Goal: Complete application form: Complete application form

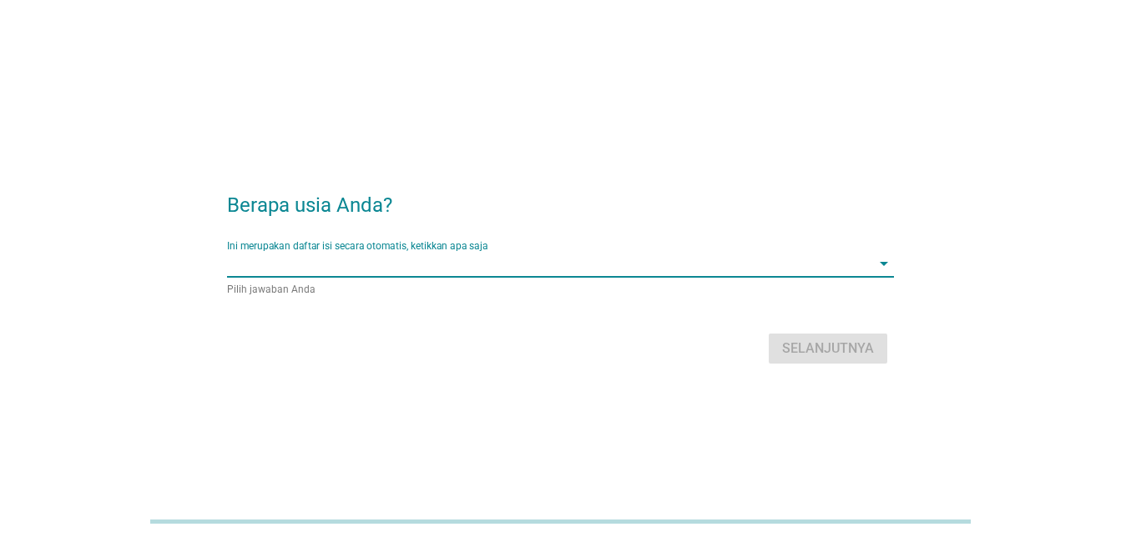
click at [720, 257] on input "Ini merupakan daftar isi secara otomatis, ketikkan apa saja" at bounding box center [548, 263] width 643 height 27
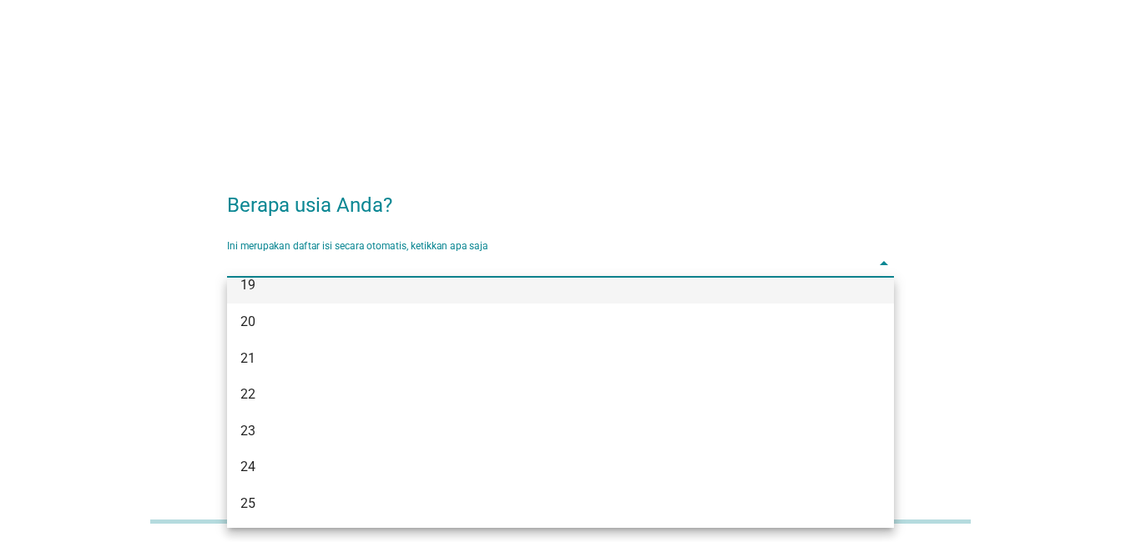
scroll to position [83, 0]
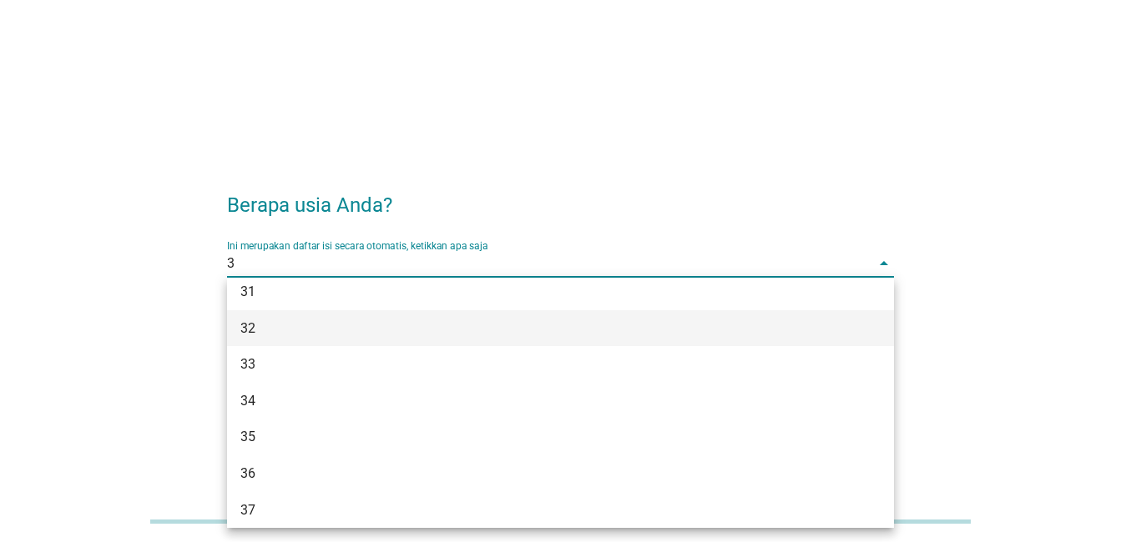
type input "30"
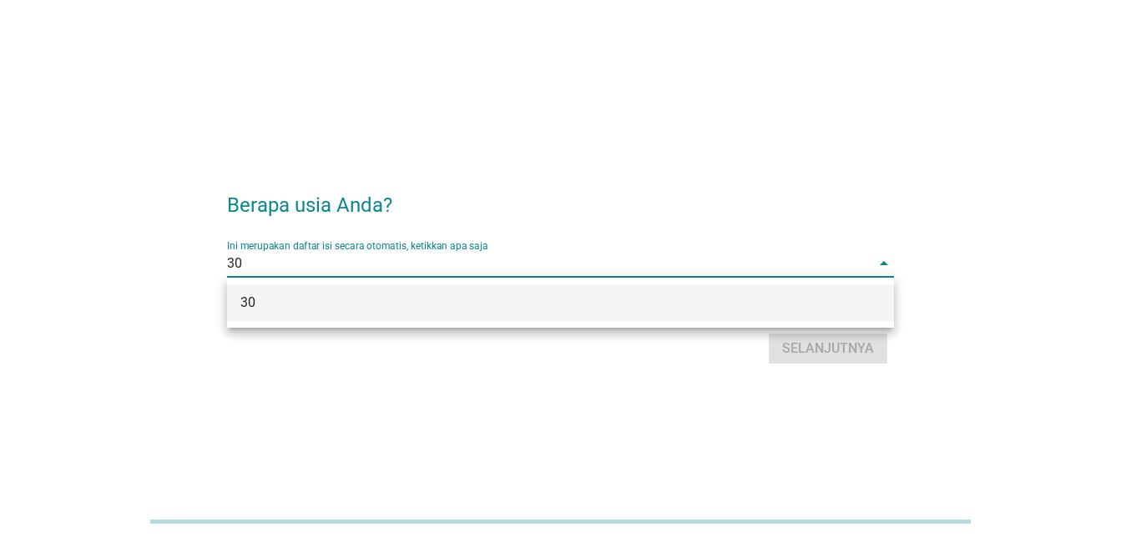
scroll to position [0, 0]
click at [687, 300] on div "30" at bounding box center [533, 303] width 587 height 20
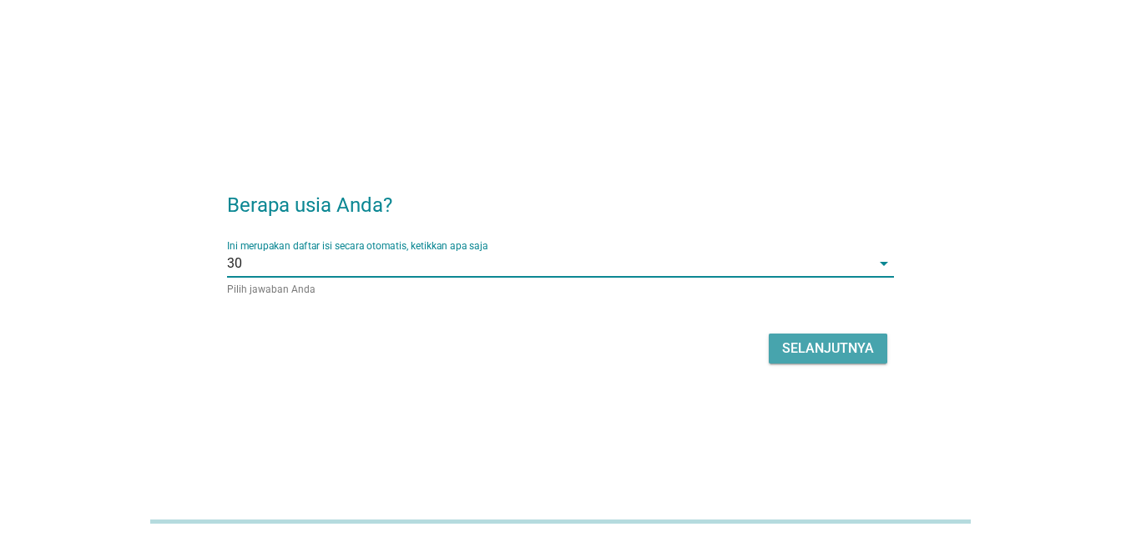
click at [810, 345] on div "Selanjutnya" at bounding box center [828, 349] width 92 height 20
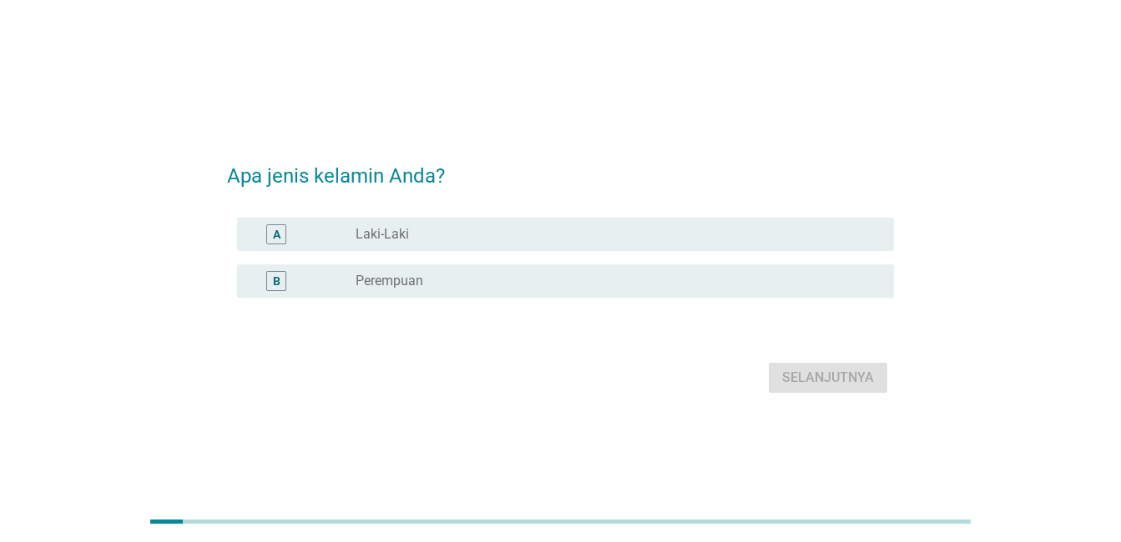
click at [516, 230] on div "radio_button_unchecked Laki-Laki" at bounding box center [611, 234] width 512 height 17
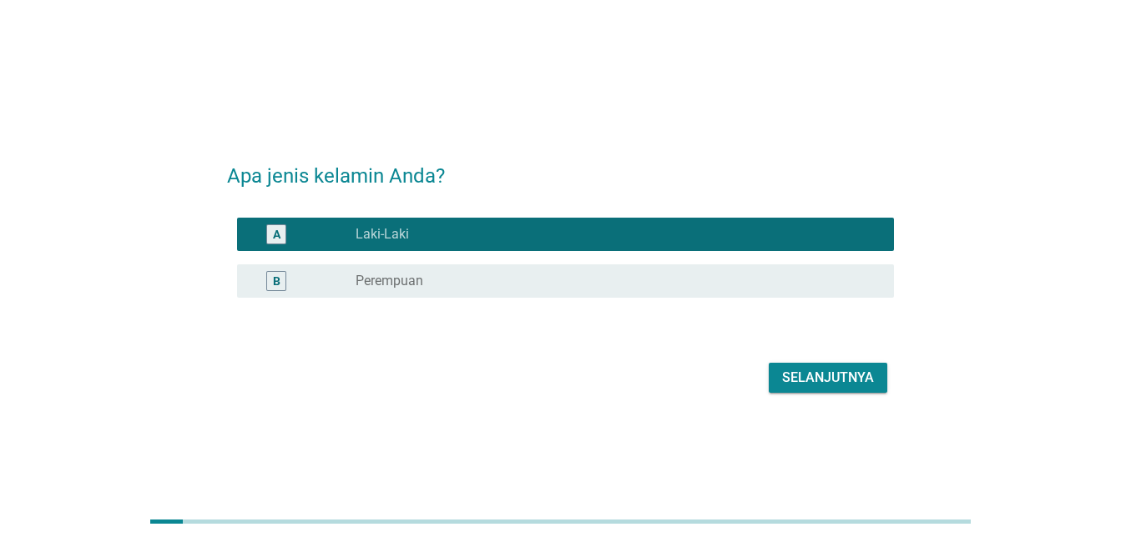
click at [842, 386] on div "Selanjutnya" at bounding box center [828, 378] width 92 height 20
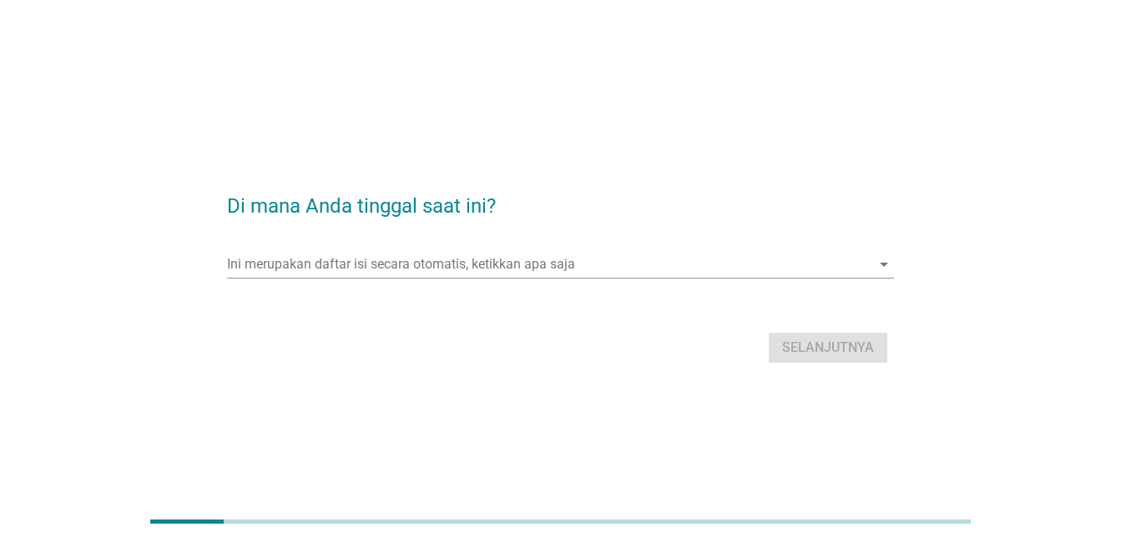
click at [584, 249] on div "Ini merupakan daftar isi secara otomatis, ketikkan apa saja arrow_drop_down" at bounding box center [560, 267] width 667 height 53
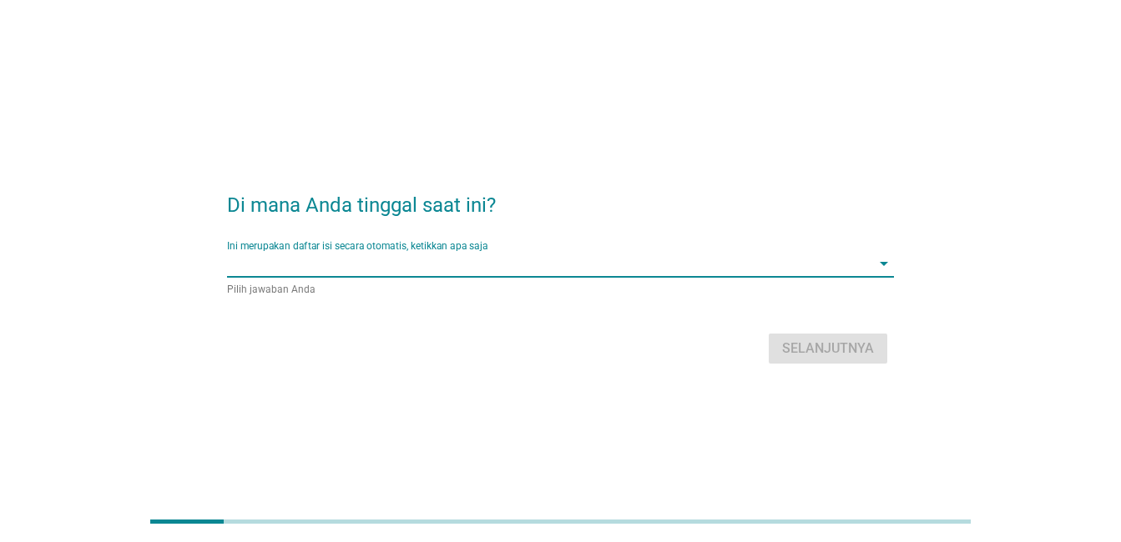
click at [591, 271] on input "Ini merupakan daftar isi secara otomatis, ketikkan apa saja" at bounding box center [548, 263] width 643 height 27
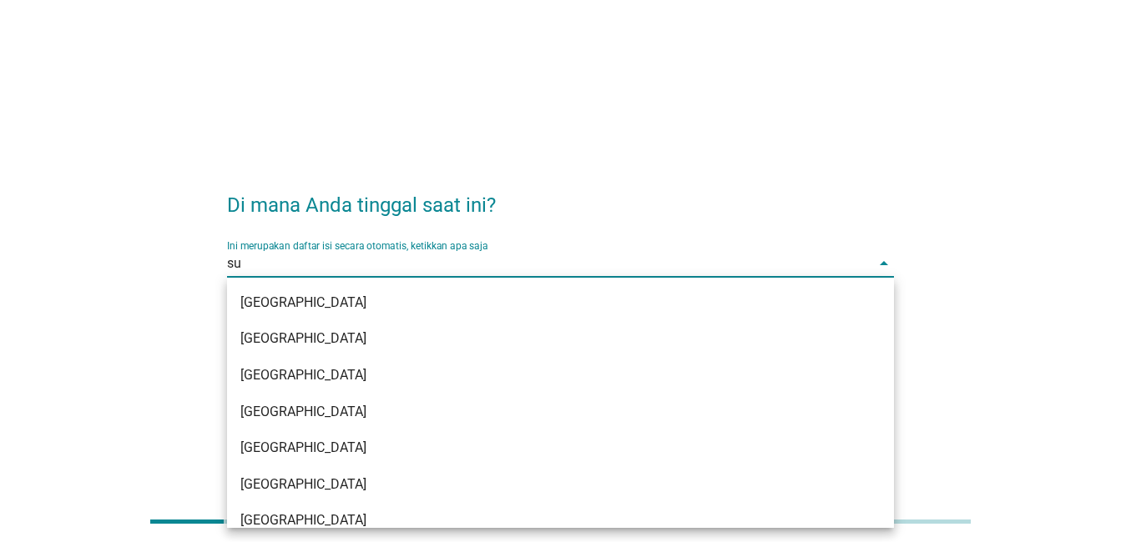
type input "s"
type input "j"
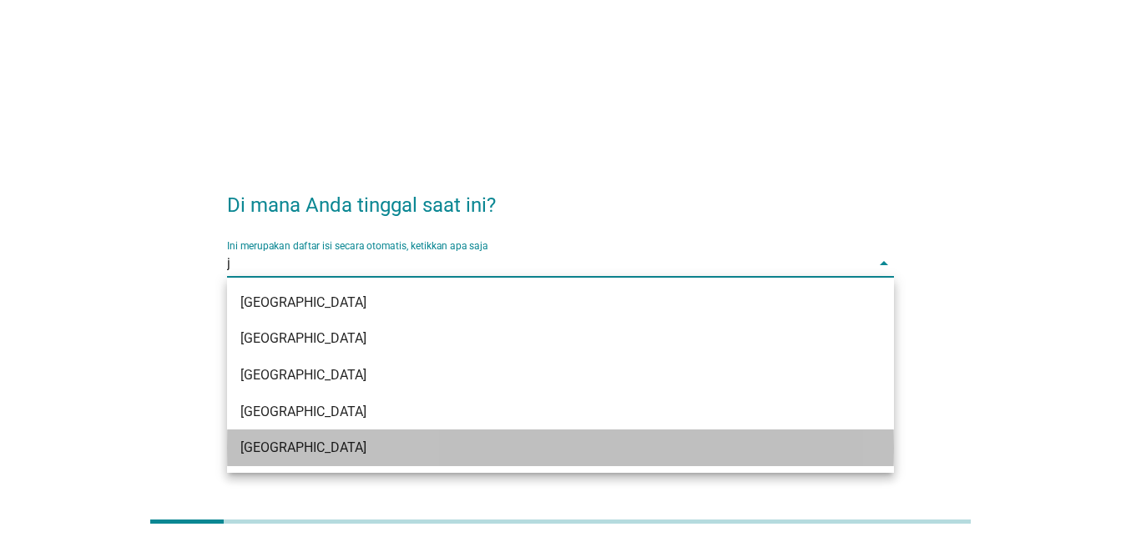
click at [473, 453] on div "[GEOGRAPHIC_DATA]" at bounding box center [533, 448] width 587 height 20
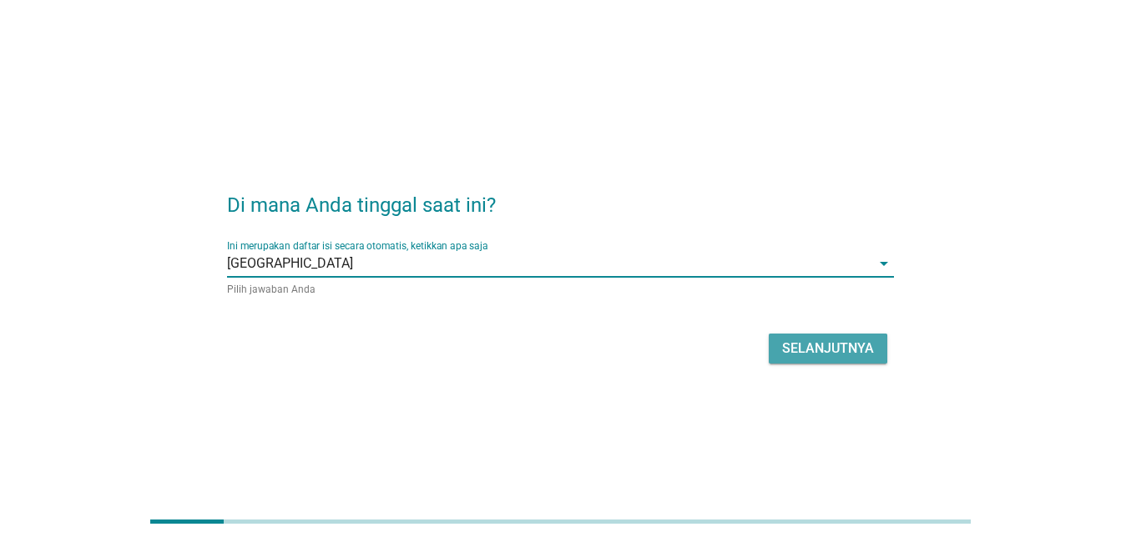
click at [826, 348] on div "Selanjutnya" at bounding box center [828, 349] width 92 height 20
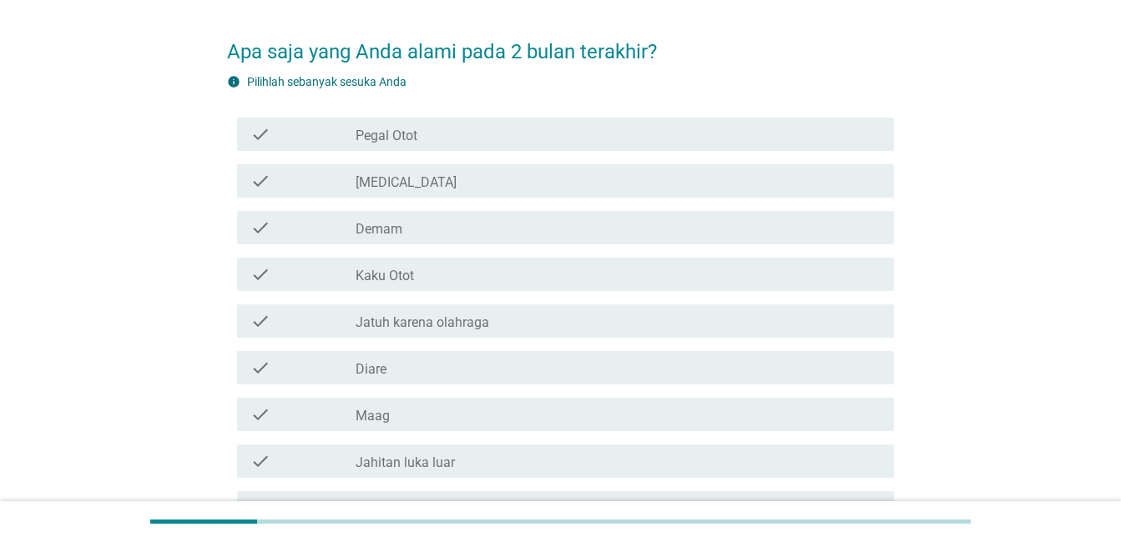
scroll to position [83, 0]
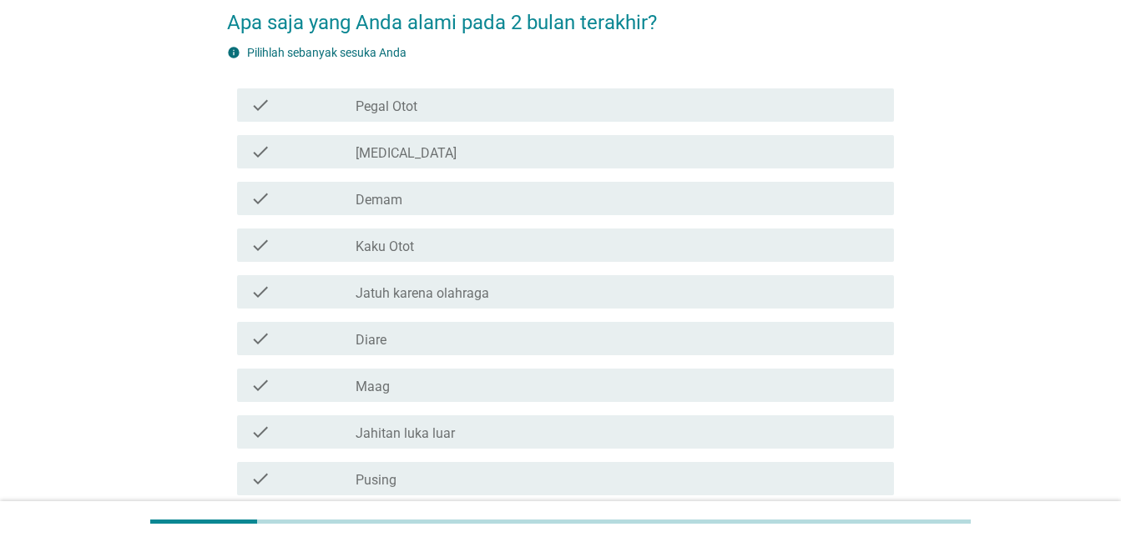
click at [279, 152] on div "check" at bounding box center [302, 152] width 105 height 20
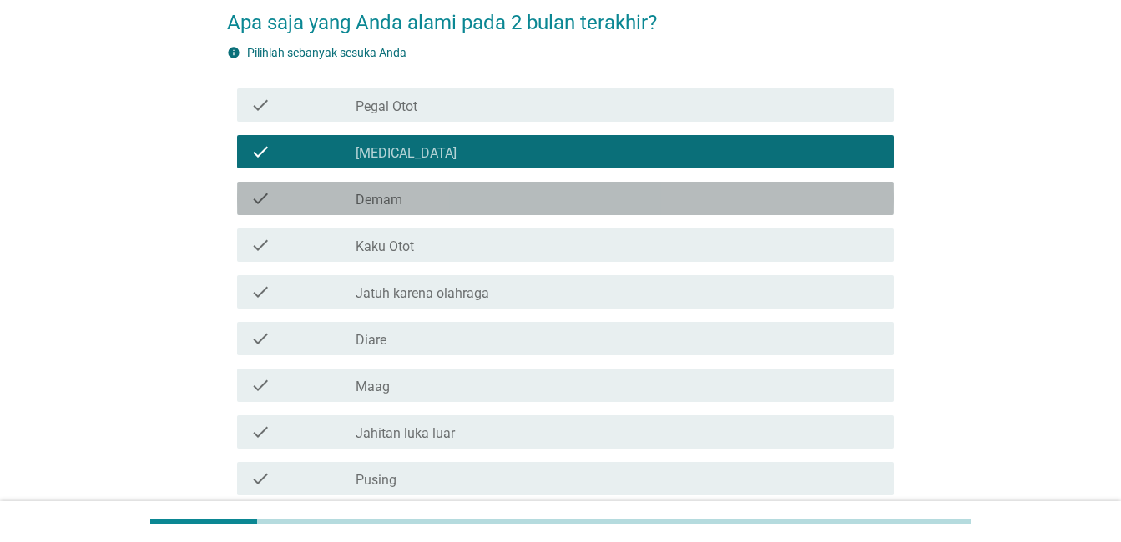
click at [258, 194] on icon "check" at bounding box center [260, 199] width 20 height 20
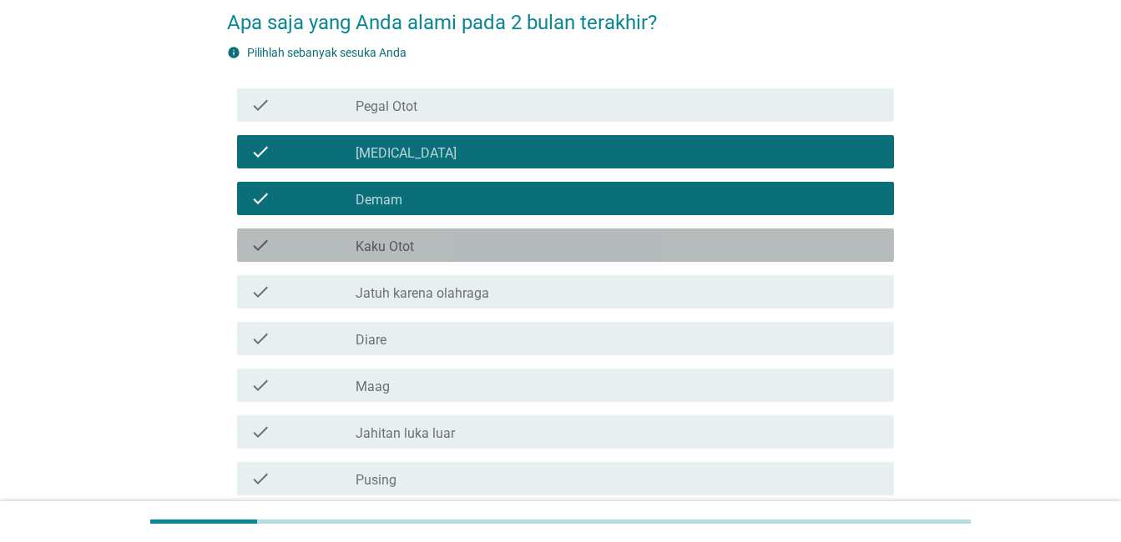
click at [258, 239] on icon "check" at bounding box center [260, 245] width 20 height 20
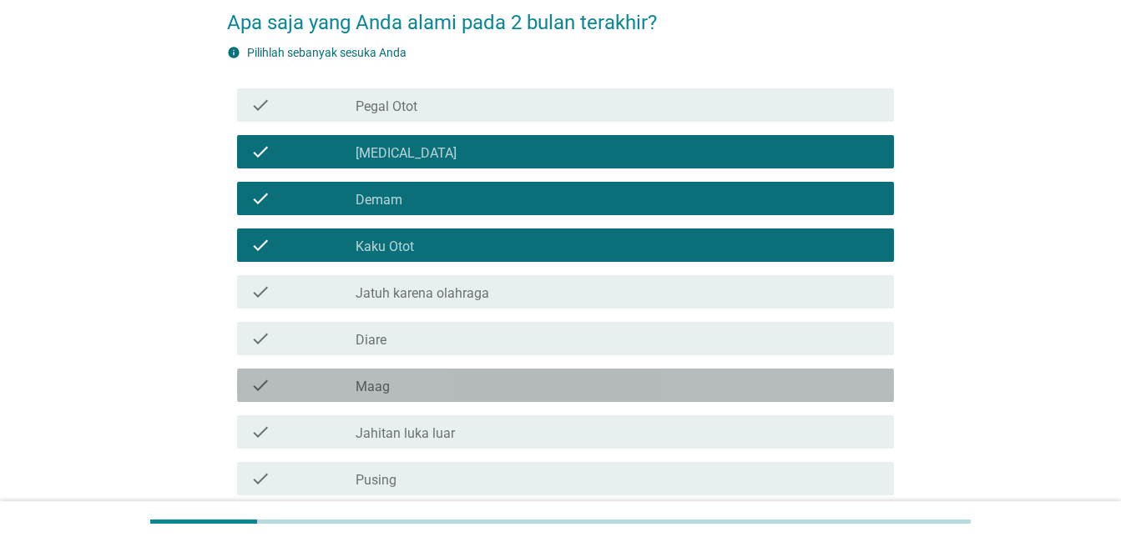
click at [274, 394] on div "check" at bounding box center [302, 385] width 105 height 20
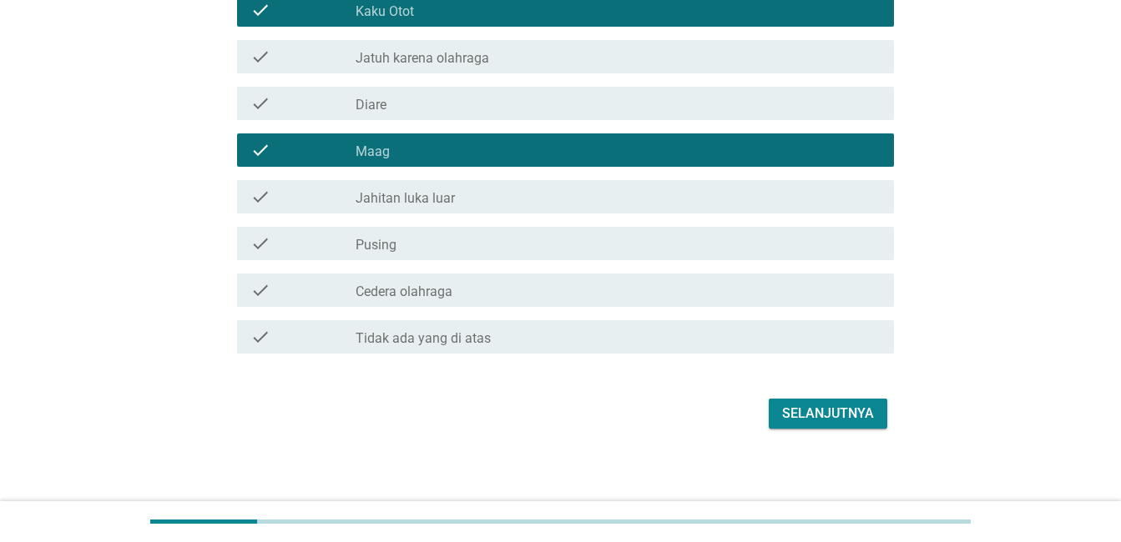
scroll to position [325, 0]
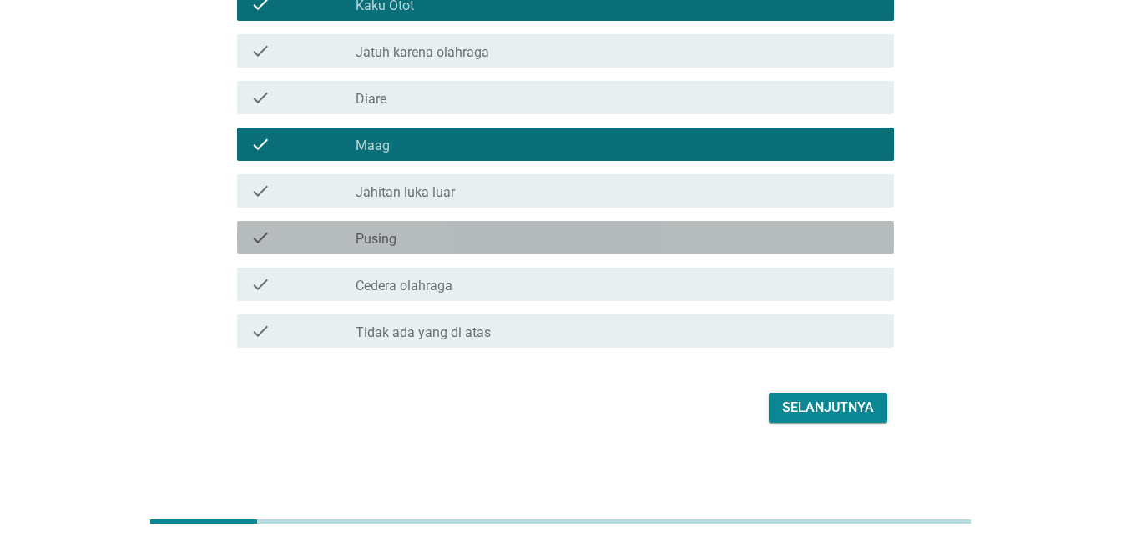
click at [271, 228] on div "check" at bounding box center [302, 238] width 105 height 20
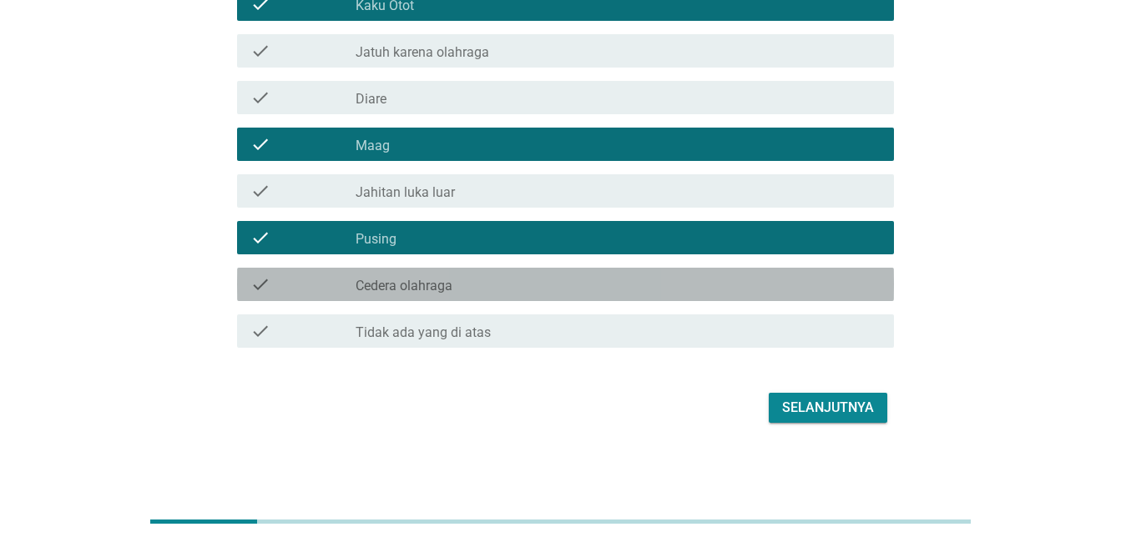
click at [283, 288] on div "check" at bounding box center [302, 285] width 105 height 20
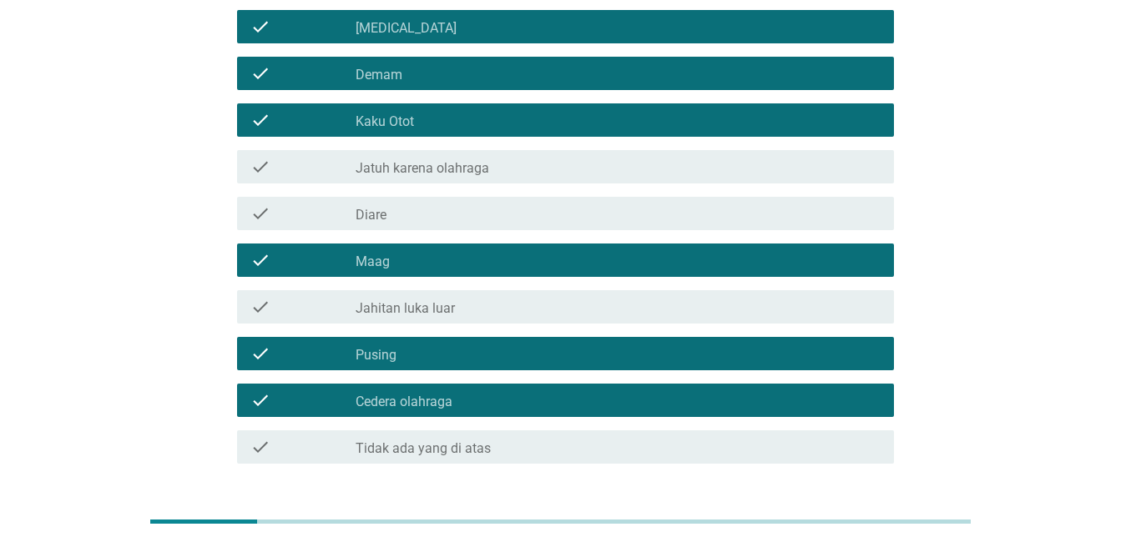
scroll to position [158, 0]
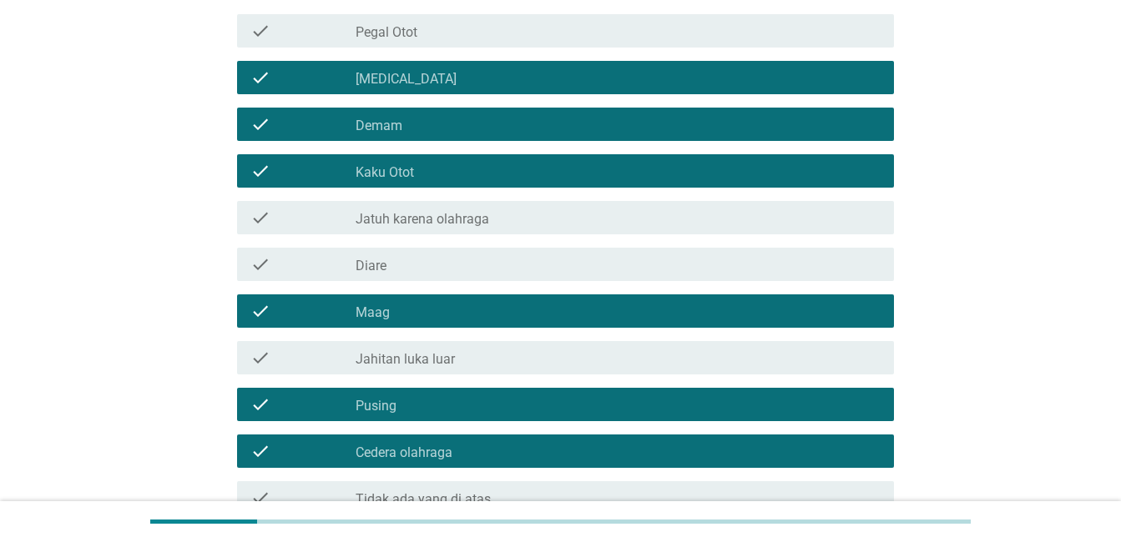
click at [294, 264] on div "check" at bounding box center [302, 265] width 105 height 20
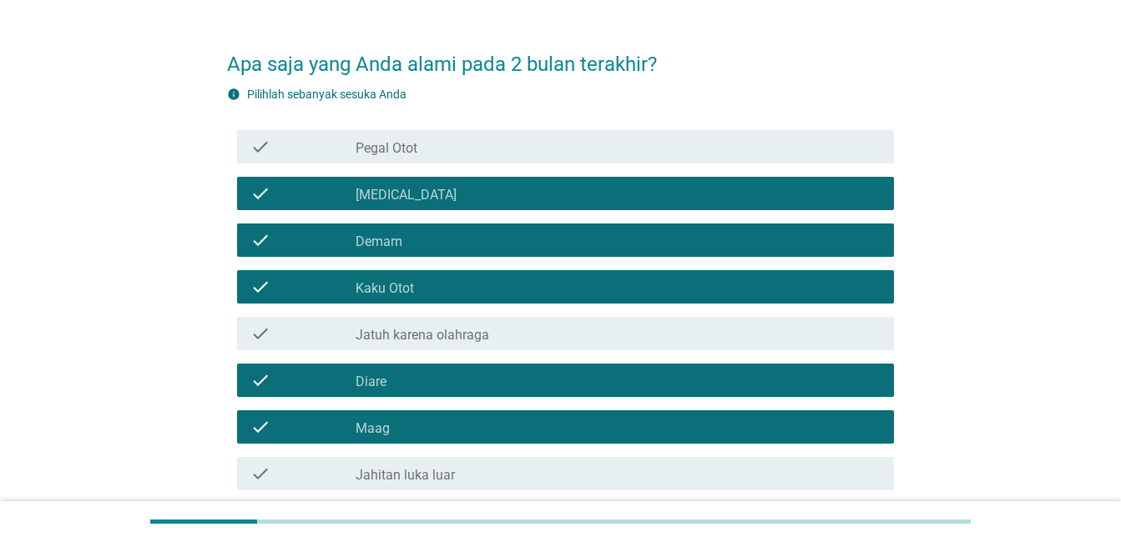
scroll to position [0, 0]
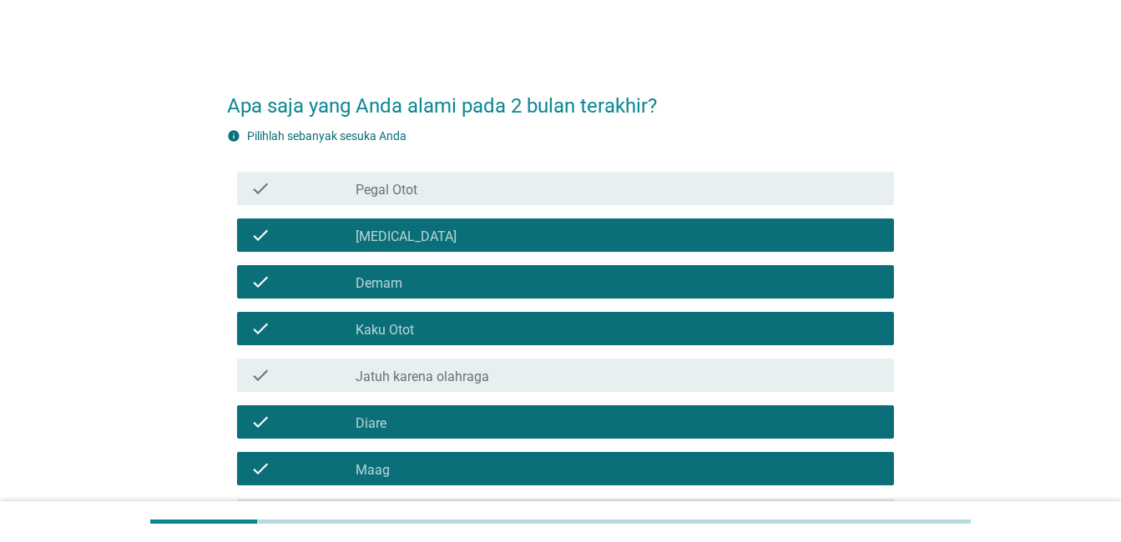
click at [312, 181] on div "check" at bounding box center [302, 189] width 105 height 20
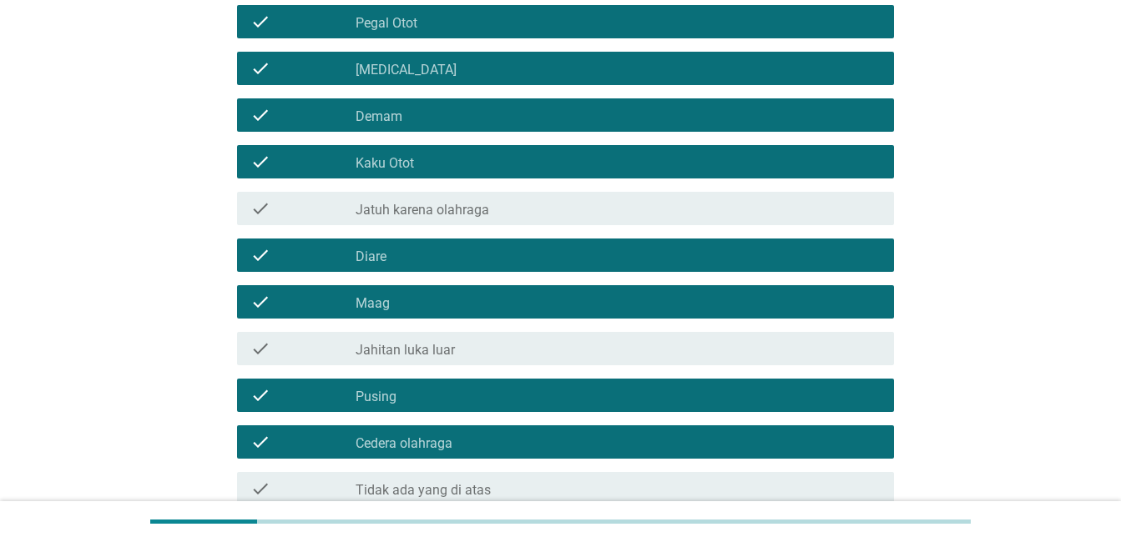
scroll to position [250, 0]
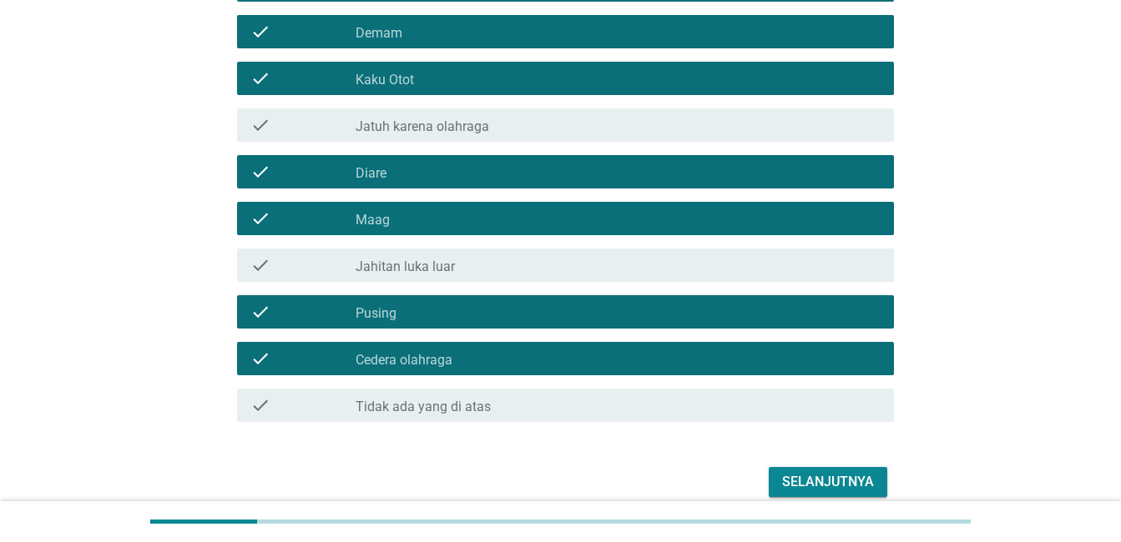
click at [823, 478] on div "Selanjutnya" at bounding box center [828, 482] width 92 height 20
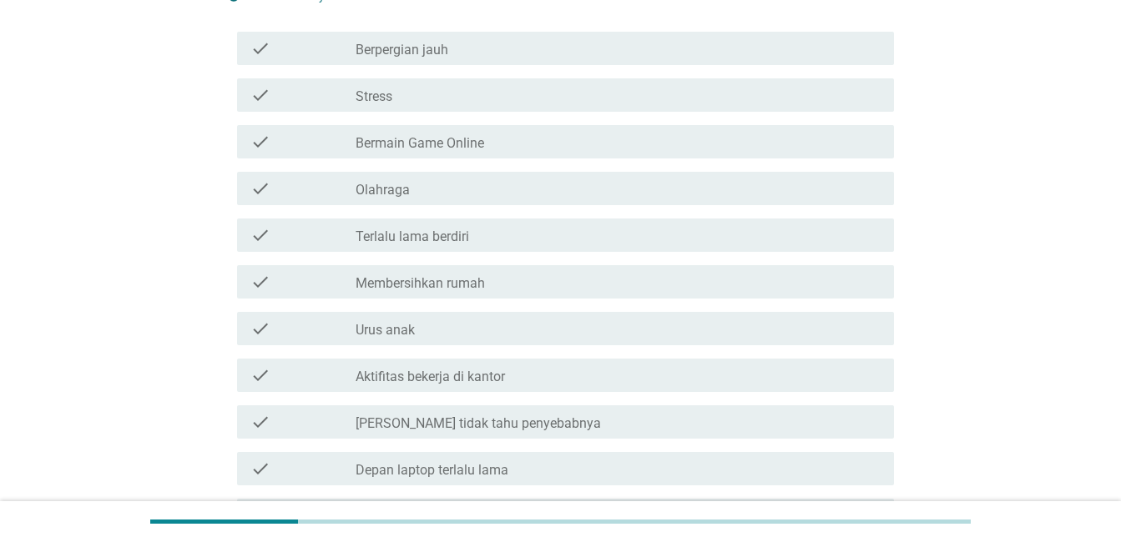
scroll to position [167, 0]
click at [263, 473] on icon "check" at bounding box center [260, 472] width 20 height 20
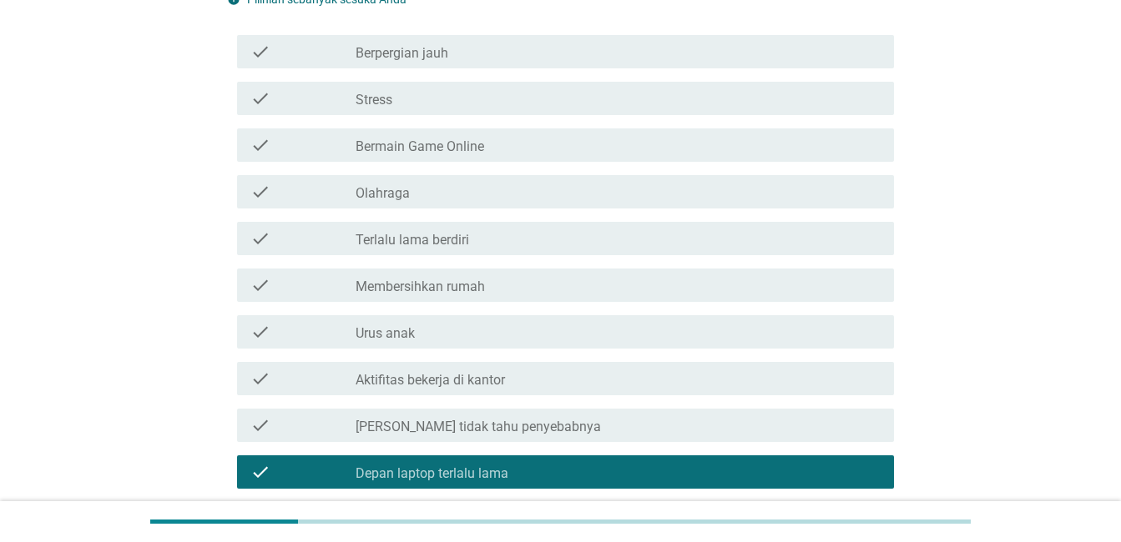
scroll to position [0, 0]
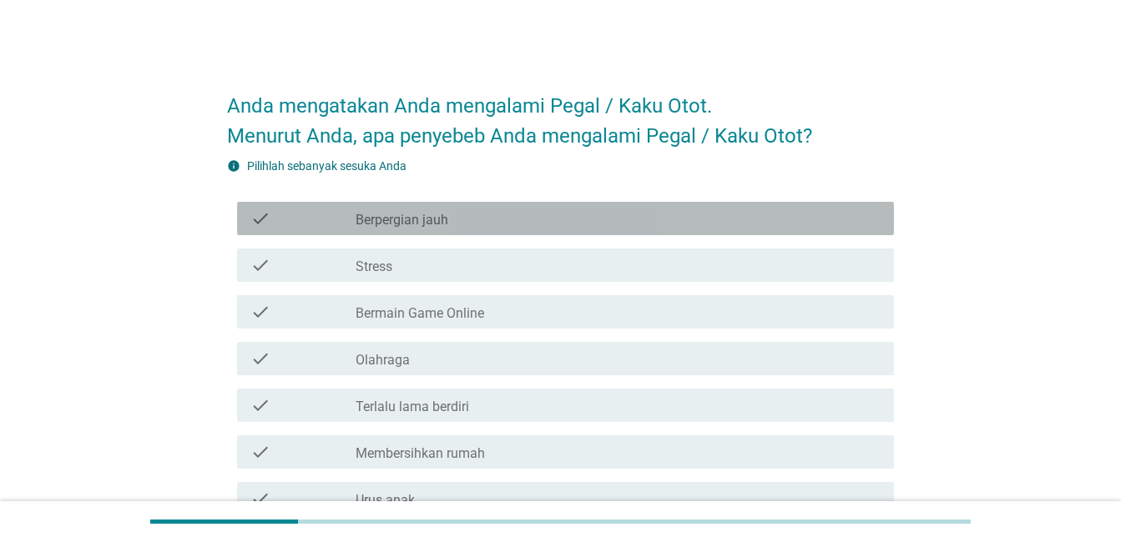
click at [309, 225] on div "check" at bounding box center [302, 219] width 105 height 20
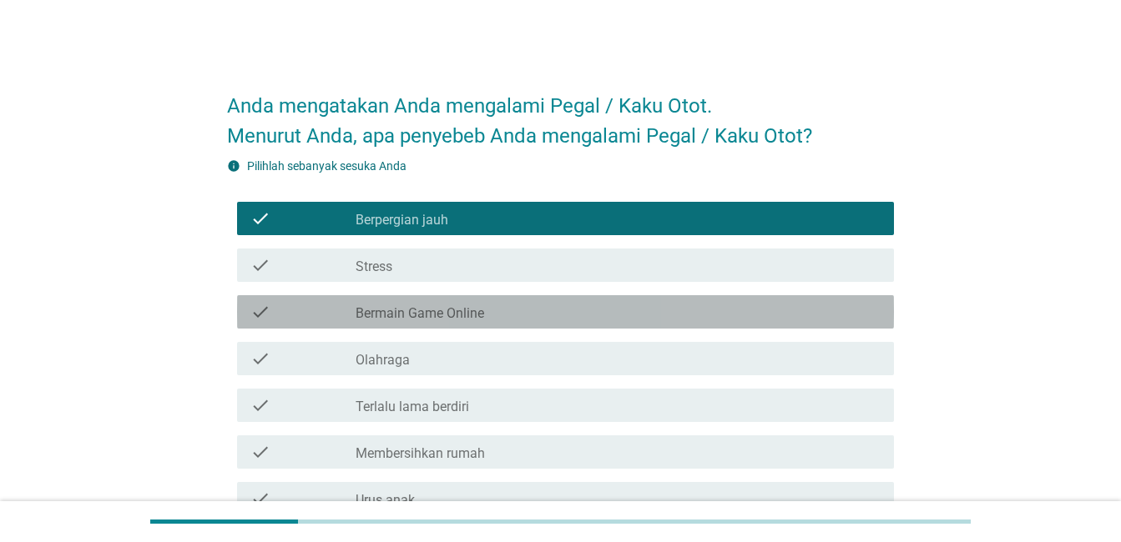
click at [303, 313] on div "check" at bounding box center [302, 312] width 105 height 20
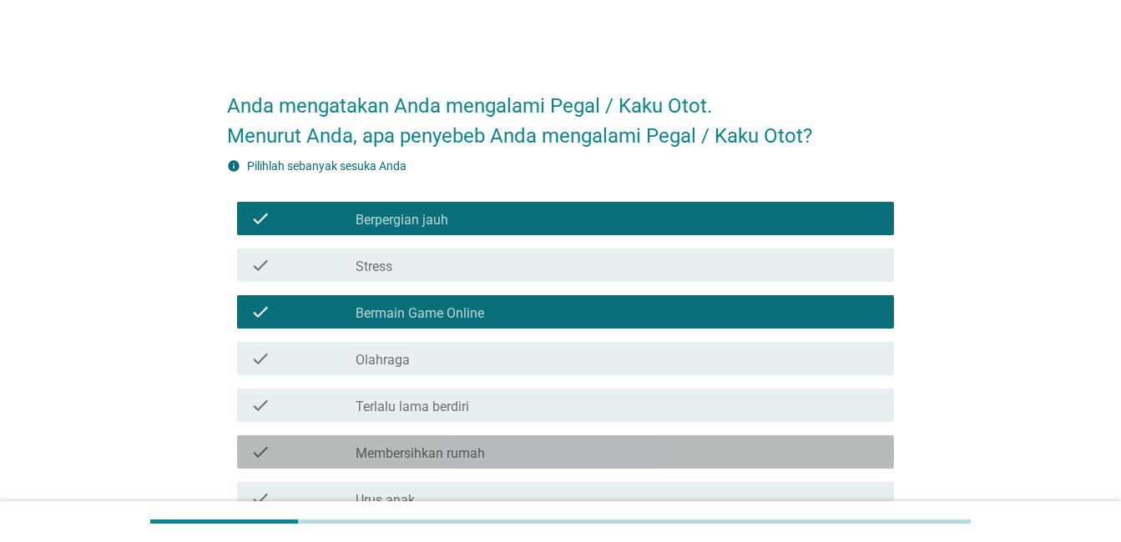
click at [275, 440] on div "check check_box_outline_blank Membersihkan rumah" at bounding box center [565, 452] width 657 height 33
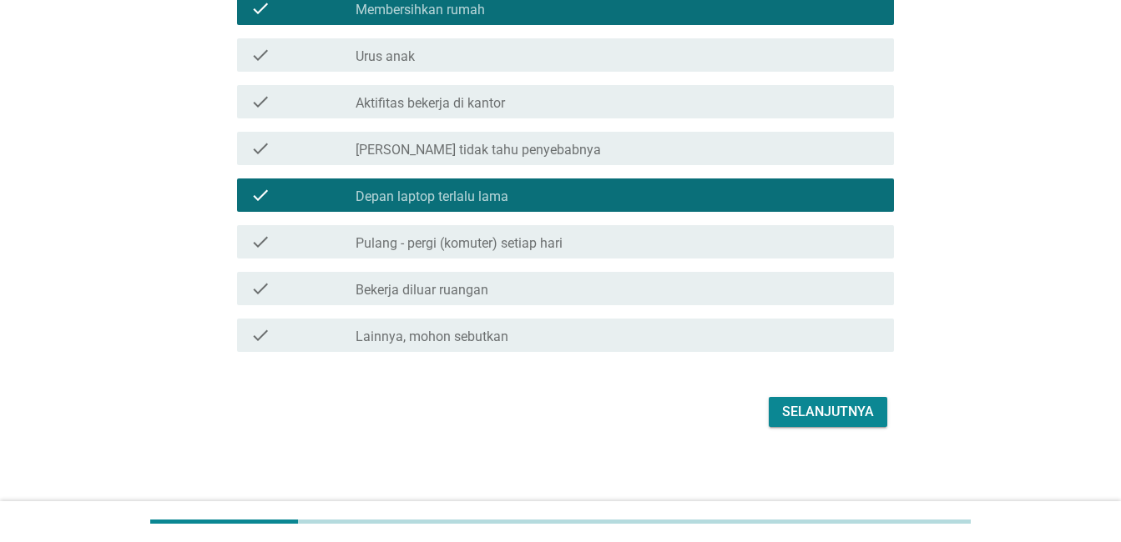
scroll to position [448, 0]
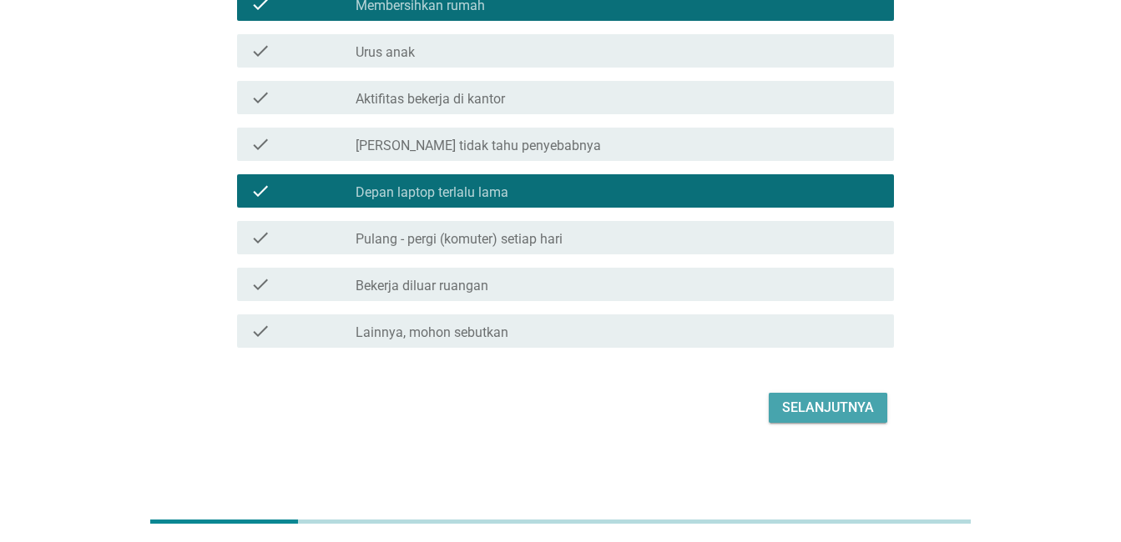
click at [869, 409] on div "Selanjutnya" at bounding box center [828, 408] width 92 height 20
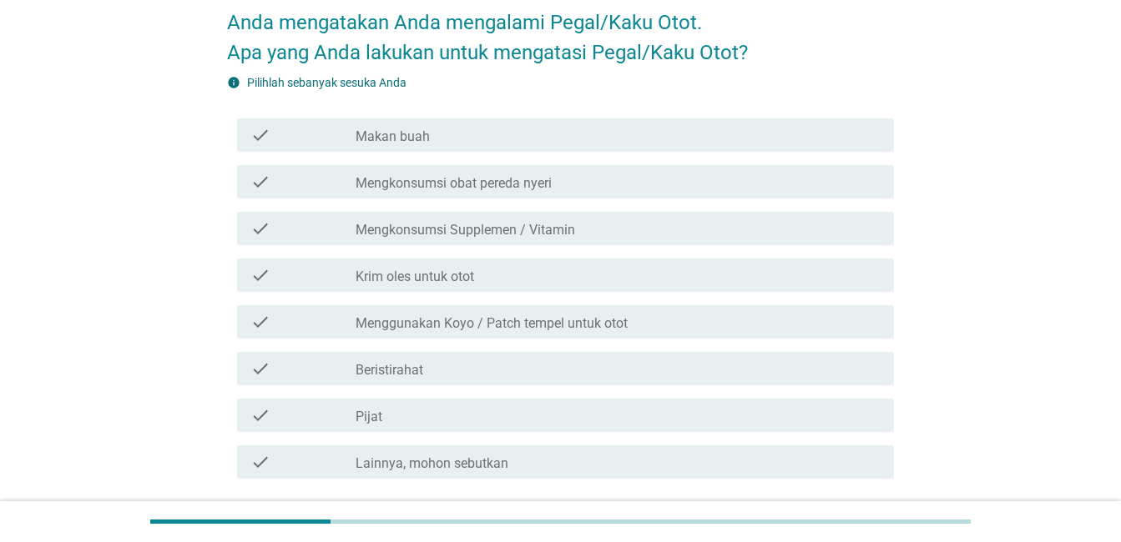
scroll to position [167, 0]
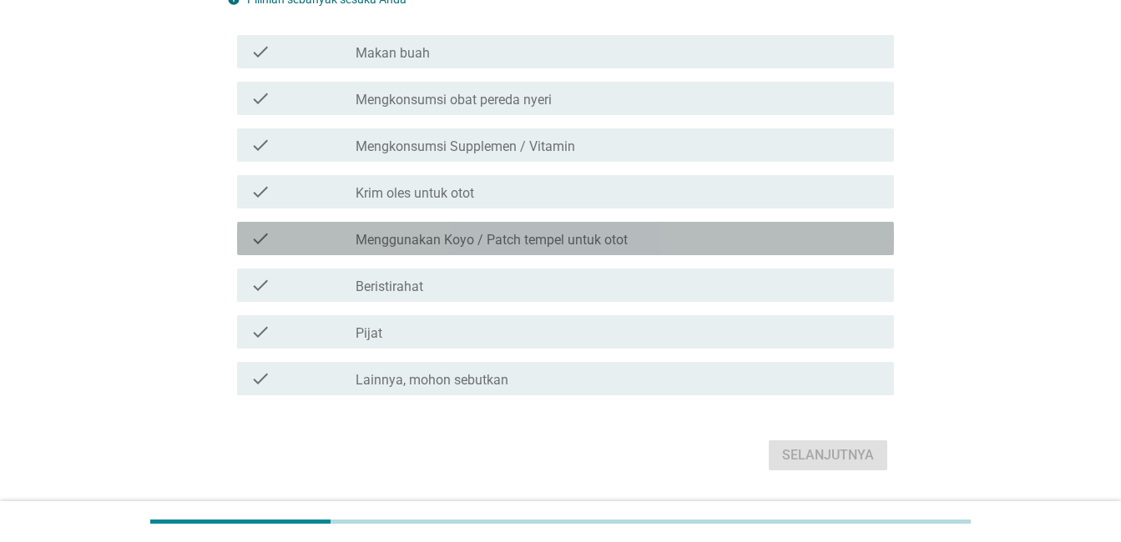
click at [283, 239] on div "check" at bounding box center [302, 239] width 105 height 20
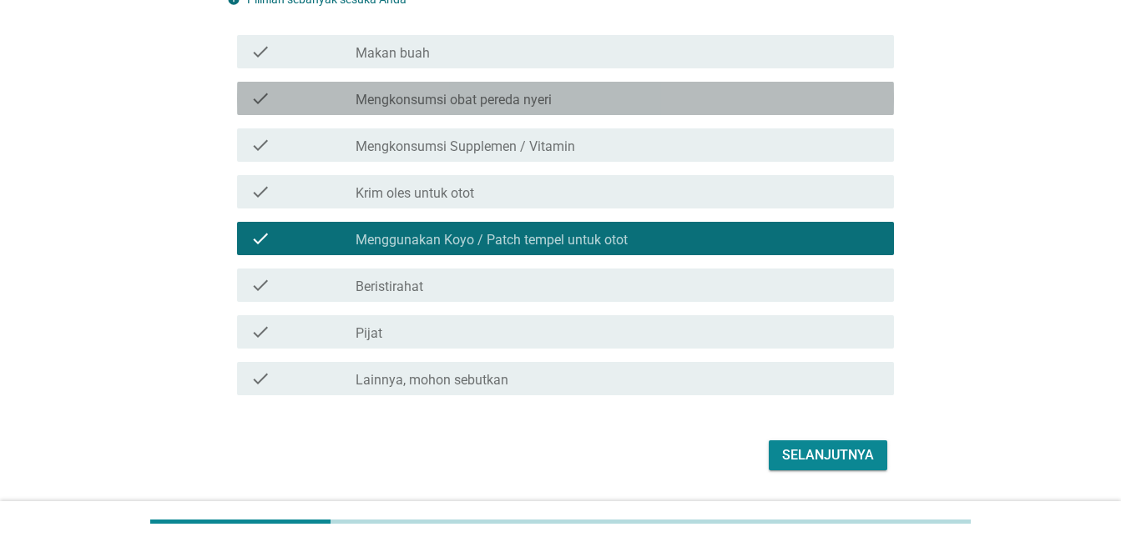
click at [285, 96] on div "check" at bounding box center [302, 98] width 105 height 20
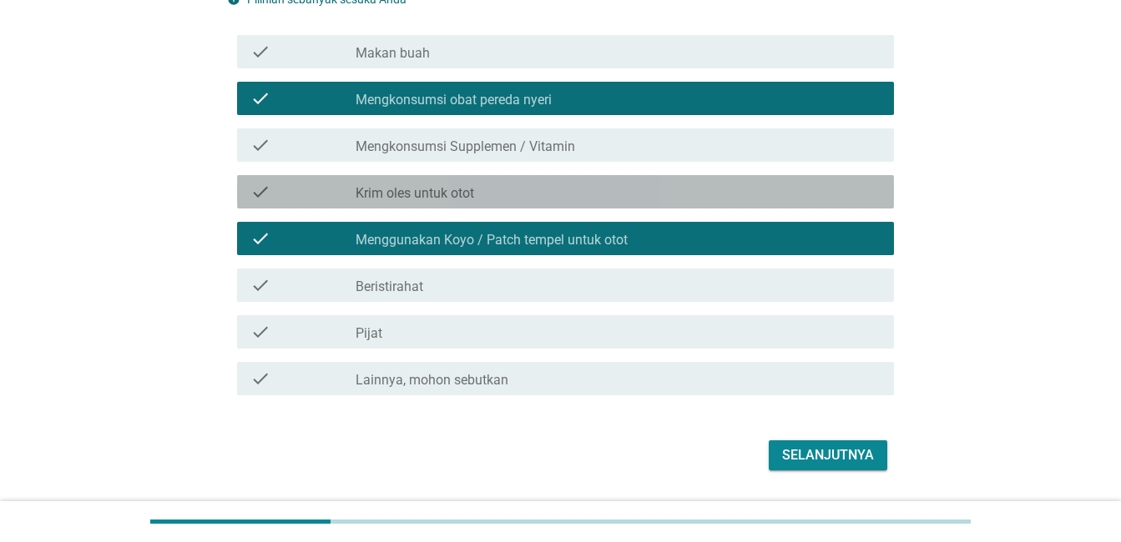
click at [270, 197] on div "check" at bounding box center [302, 192] width 105 height 20
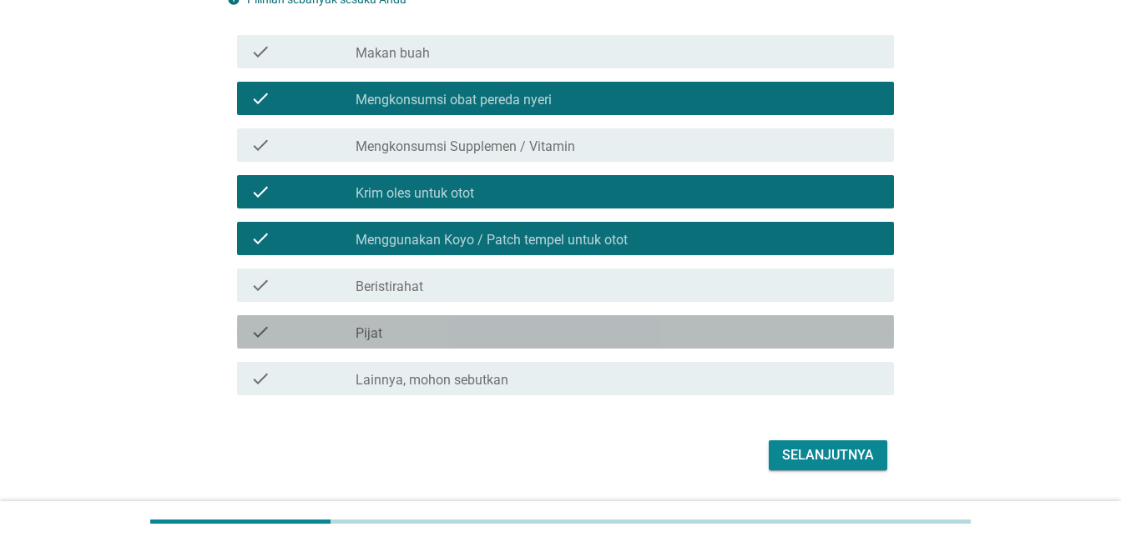
click at [270, 320] on div "check check_box_outline_blank Pijat" at bounding box center [565, 331] width 657 height 33
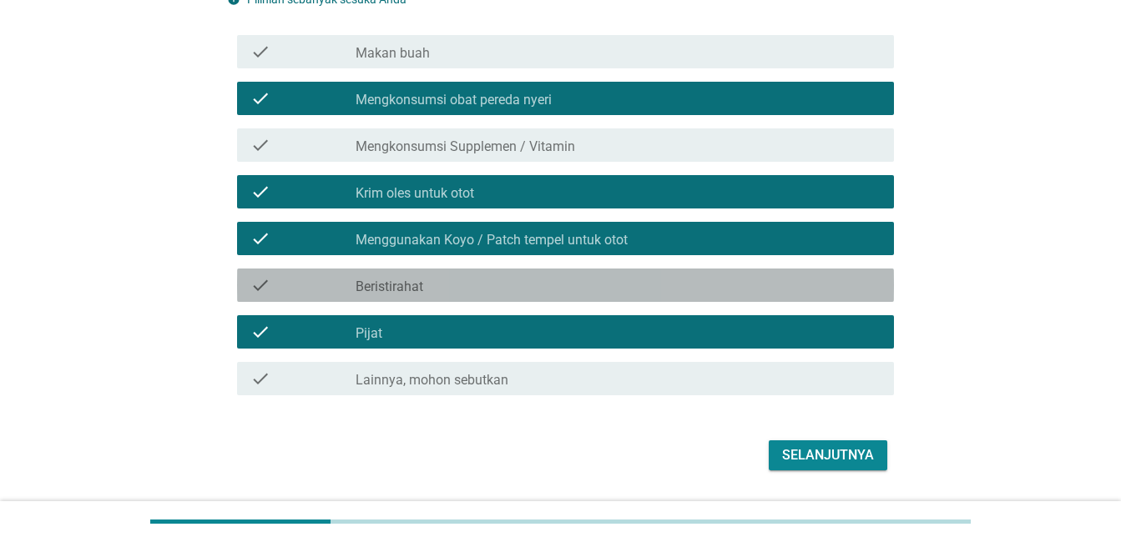
click at [279, 290] on div "check" at bounding box center [302, 285] width 105 height 20
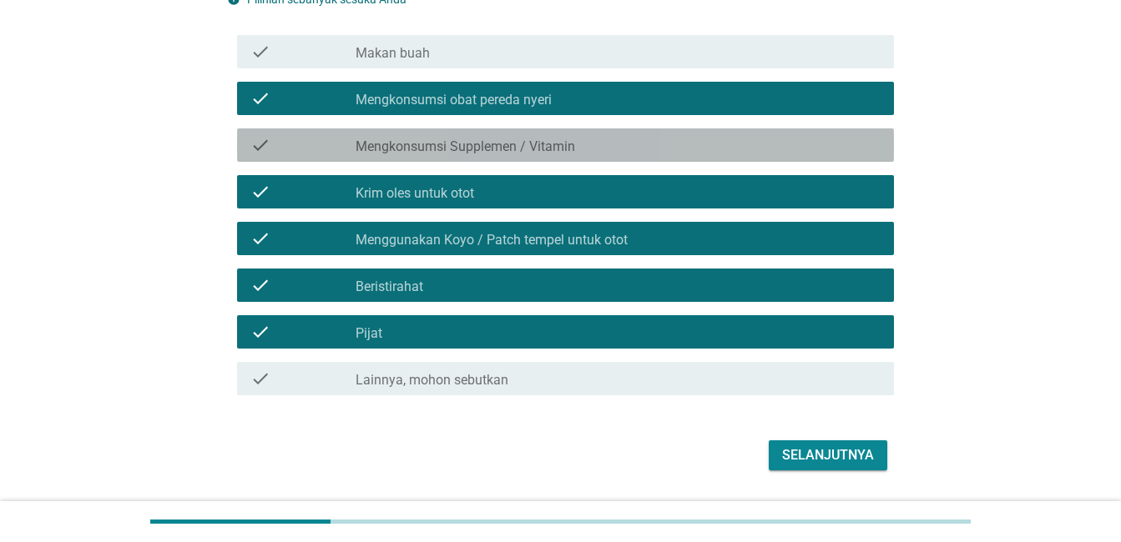
click at [290, 144] on div "check" at bounding box center [302, 145] width 105 height 20
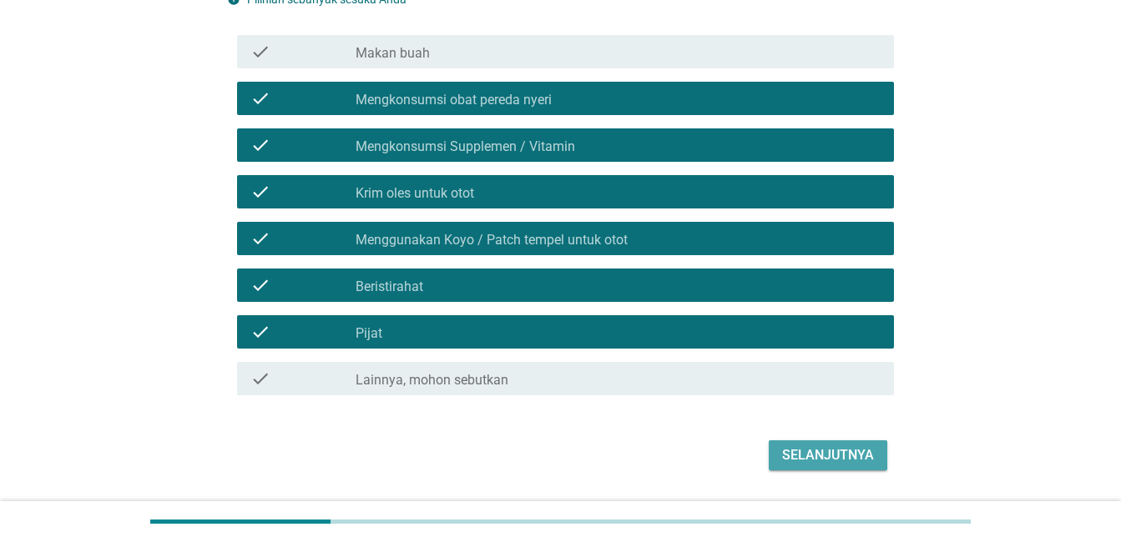
click at [860, 456] on div "Selanjutnya" at bounding box center [828, 456] width 92 height 20
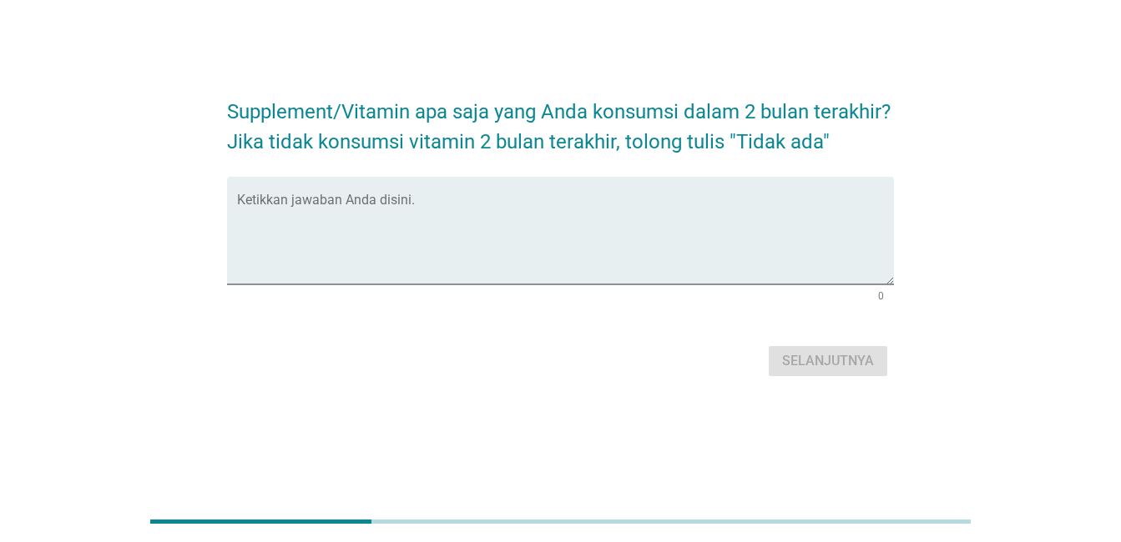
scroll to position [0, 0]
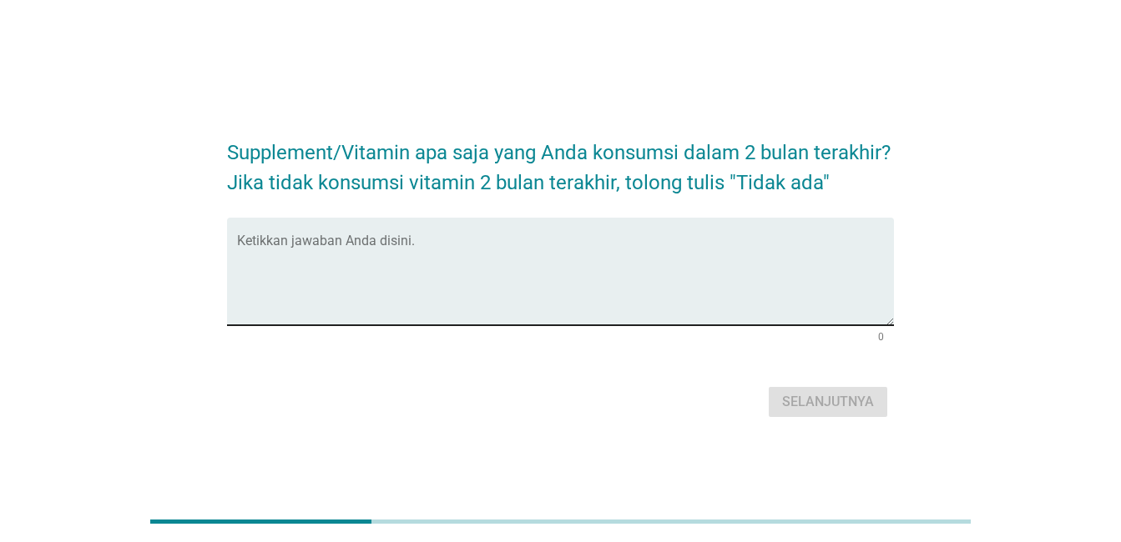
click at [501, 253] on textarea "Ketikkan jawaban Anda disini." at bounding box center [565, 282] width 657 height 88
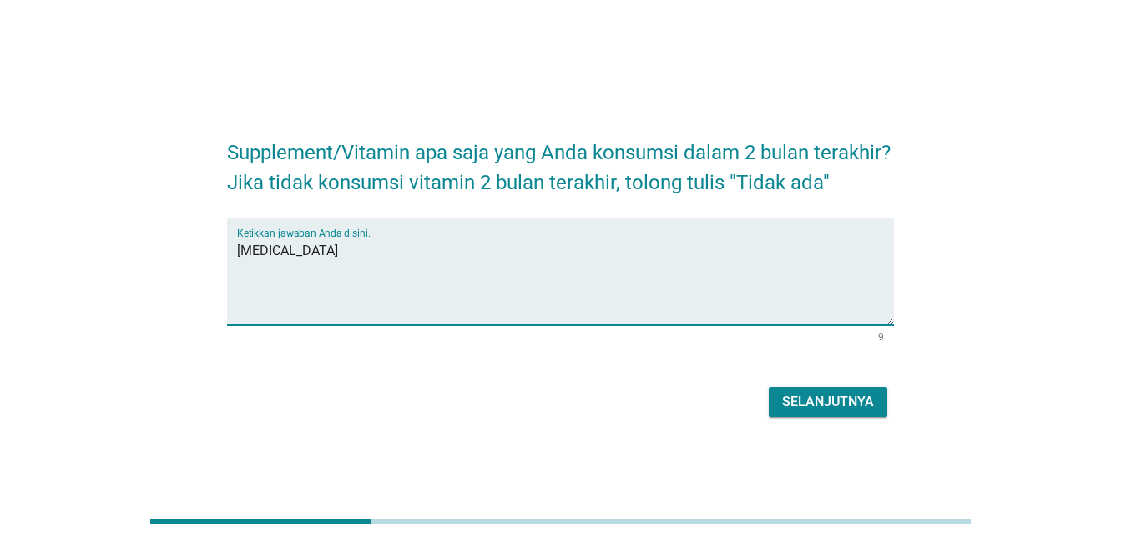
type textarea "[MEDICAL_DATA]"
click at [847, 412] on button "Selanjutnya" at bounding box center [828, 402] width 118 height 30
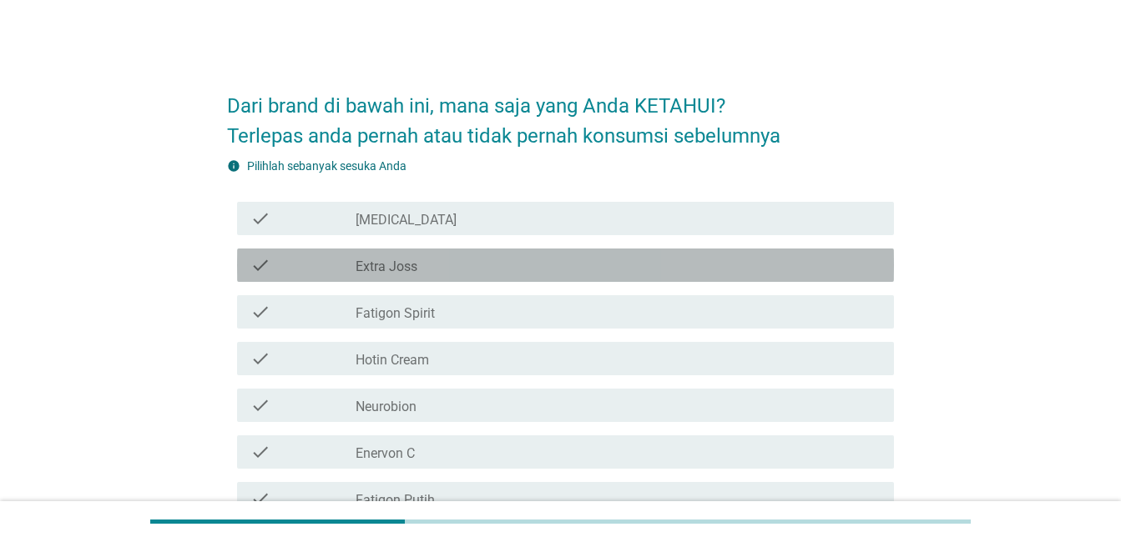
click at [299, 257] on div "check" at bounding box center [302, 265] width 105 height 20
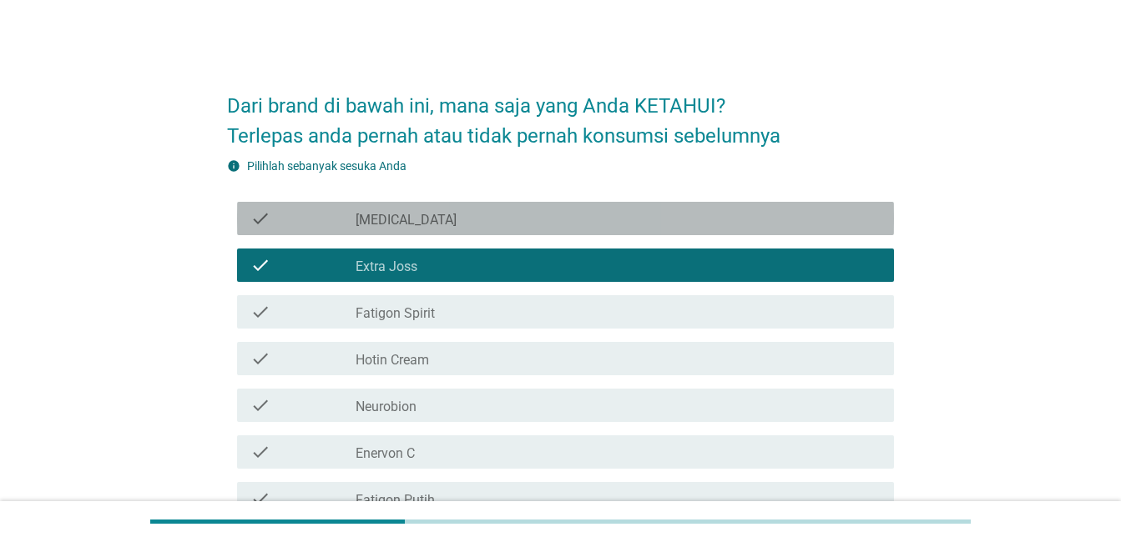
click at [336, 214] on div "check" at bounding box center [302, 219] width 105 height 20
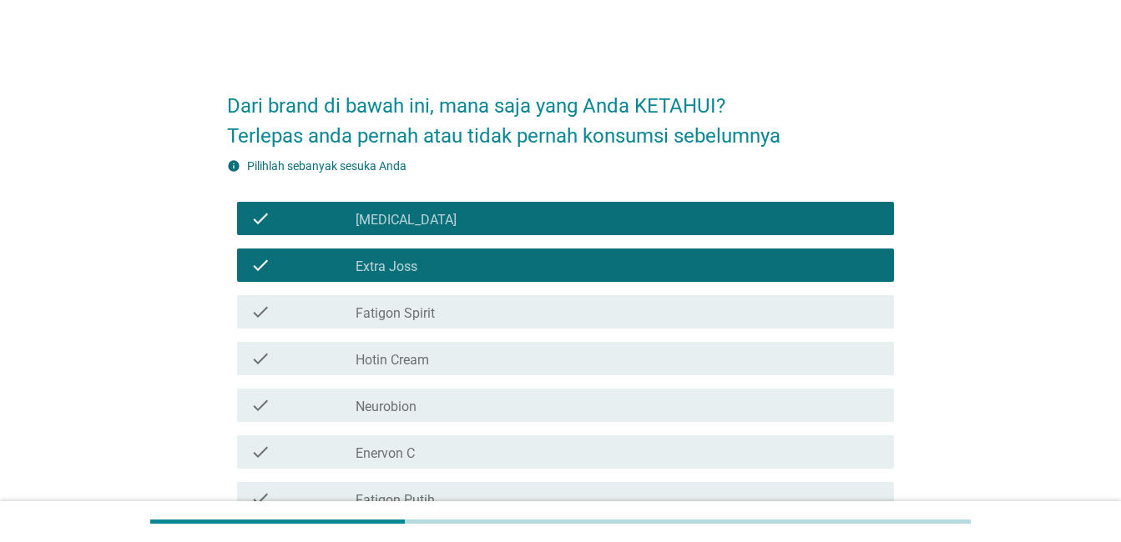
scroll to position [83, 0]
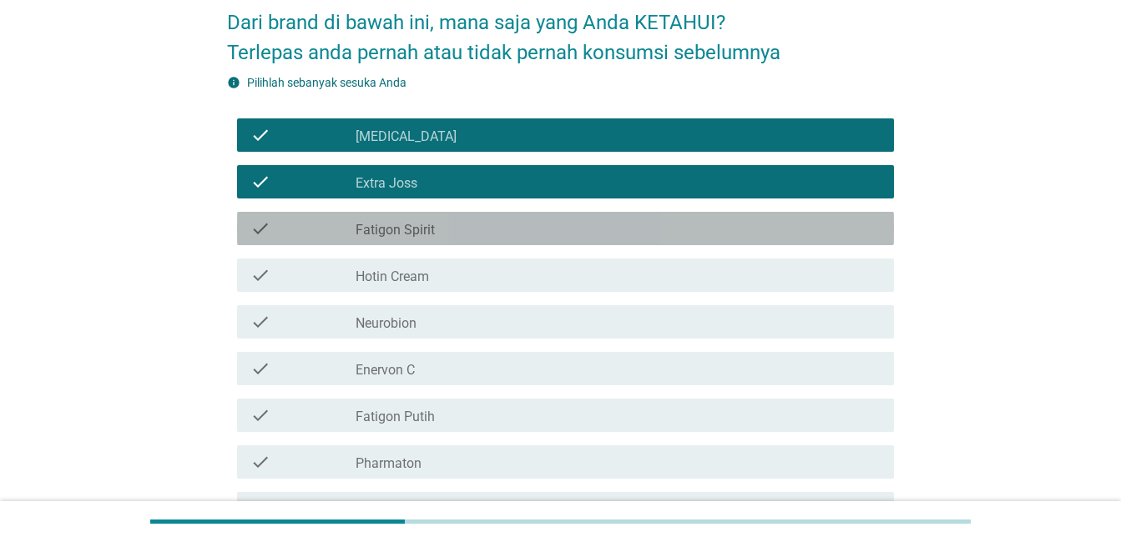
click at [311, 230] on div "check" at bounding box center [302, 229] width 105 height 20
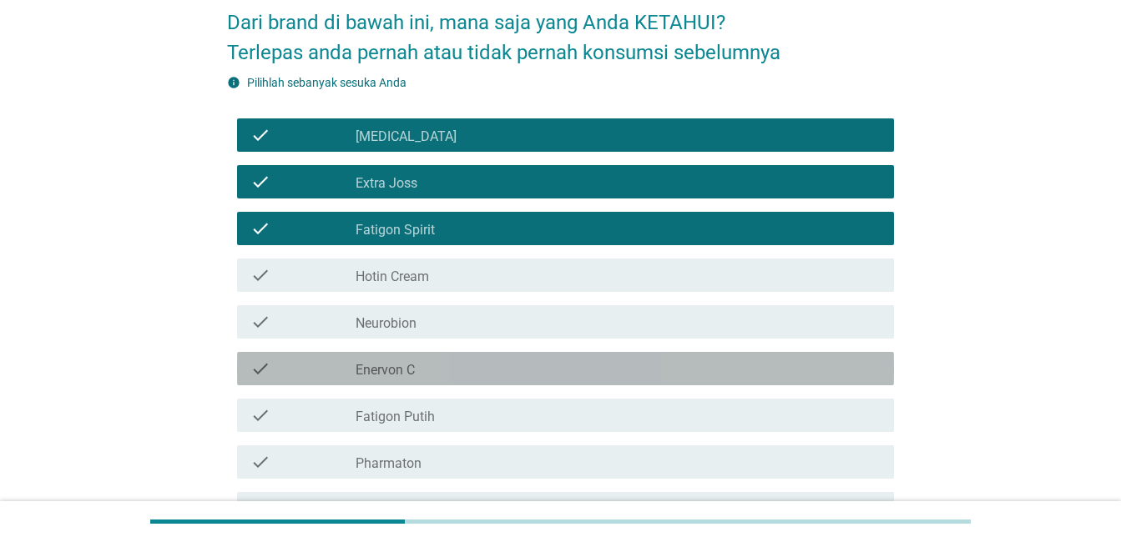
click at [299, 365] on div "check" at bounding box center [302, 369] width 105 height 20
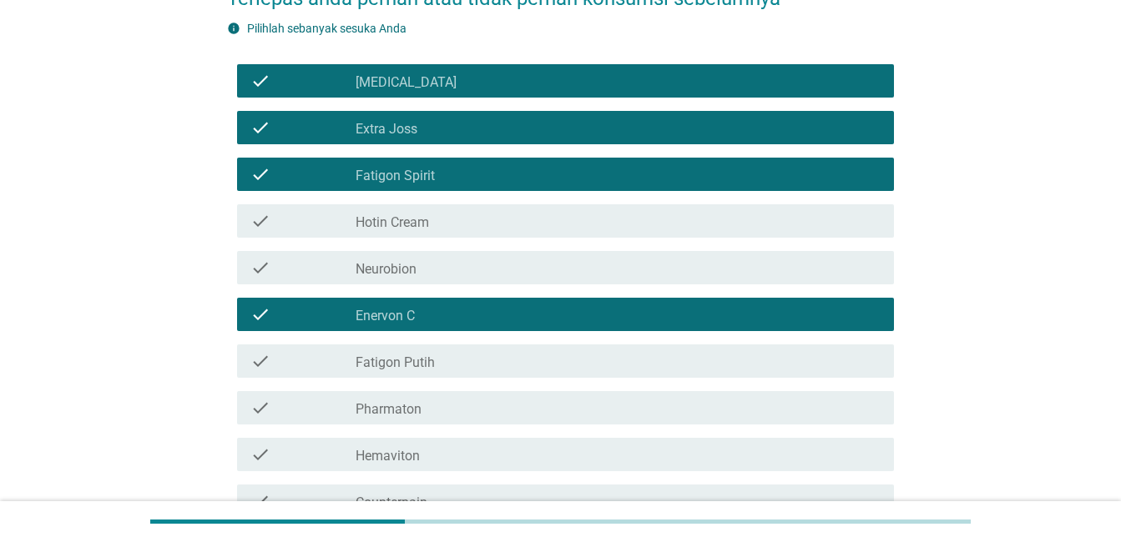
scroll to position [167, 0]
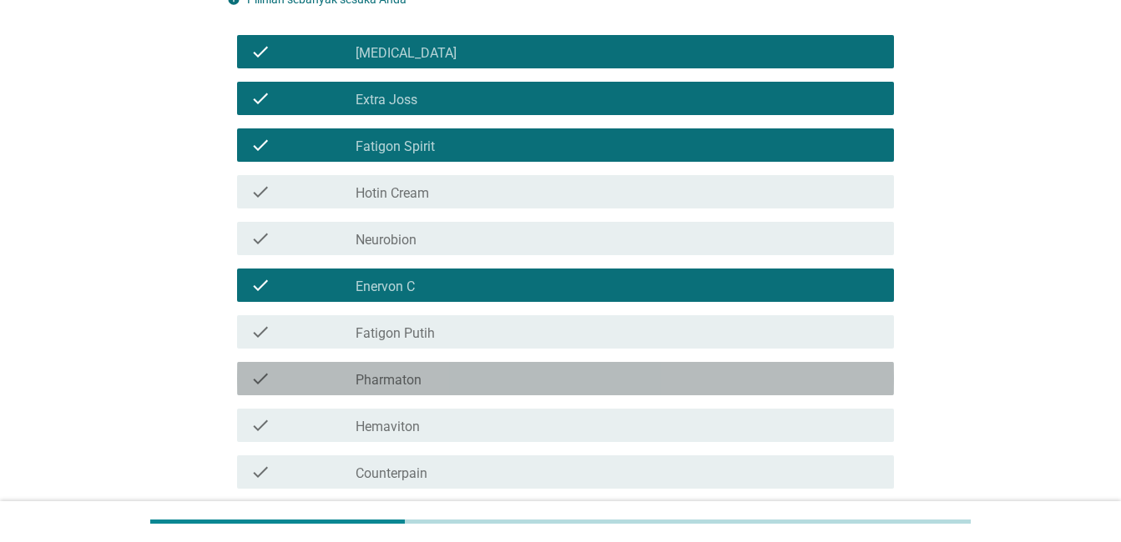
click at [299, 382] on div "check" at bounding box center [302, 379] width 105 height 20
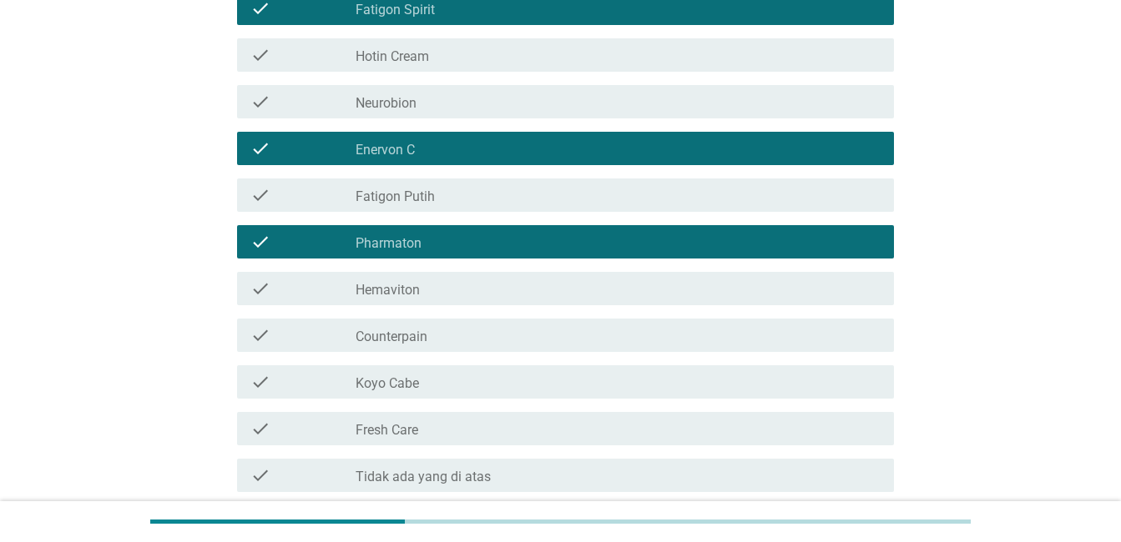
scroll to position [334, 0]
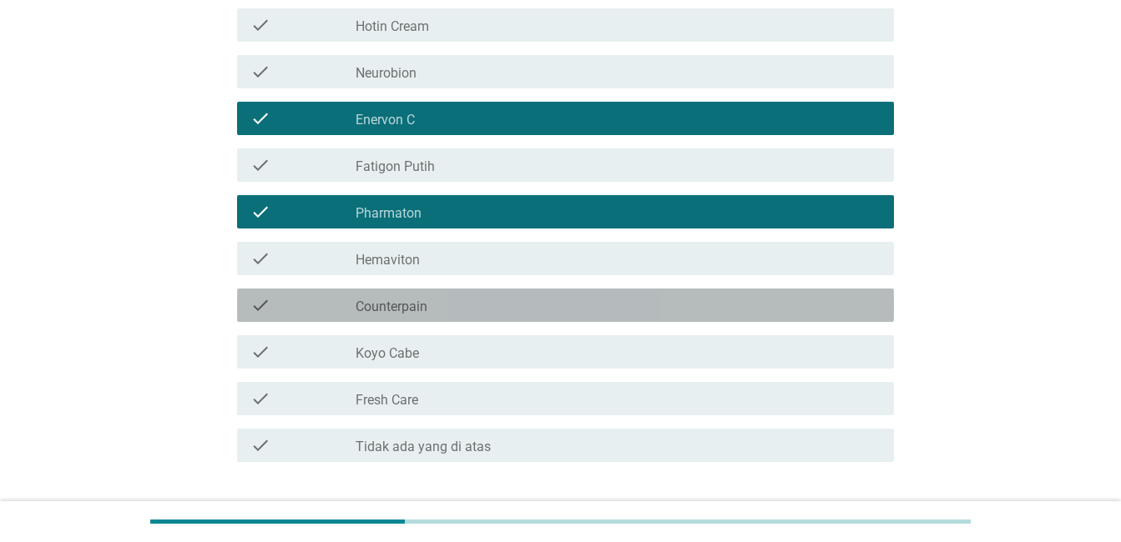
click at [310, 301] on div "check" at bounding box center [302, 305] width 105 height 20
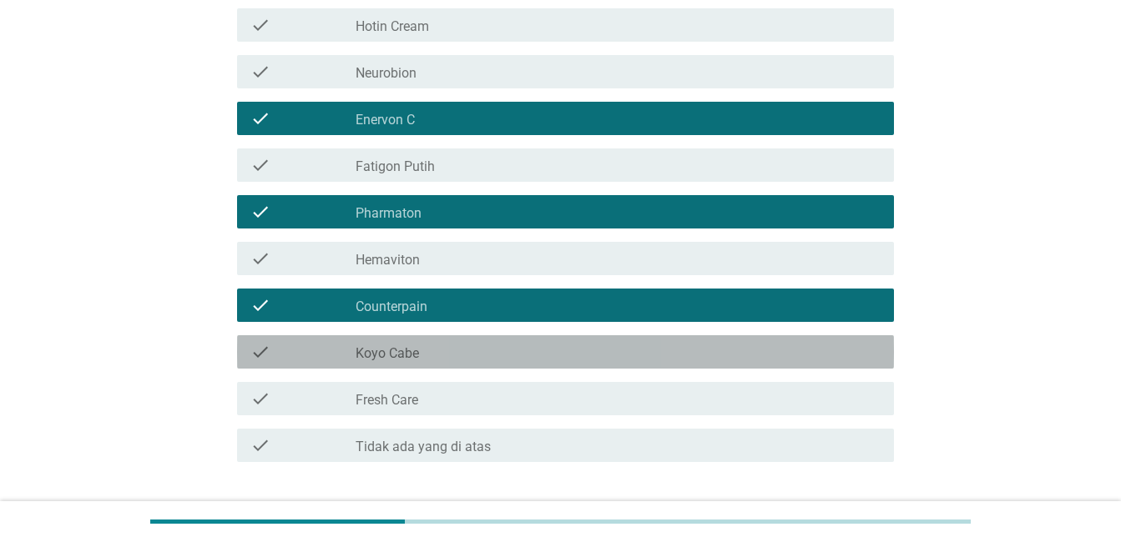
click at [310, 353] on div "check" at bounding box center [302, 352] width 105 height 20
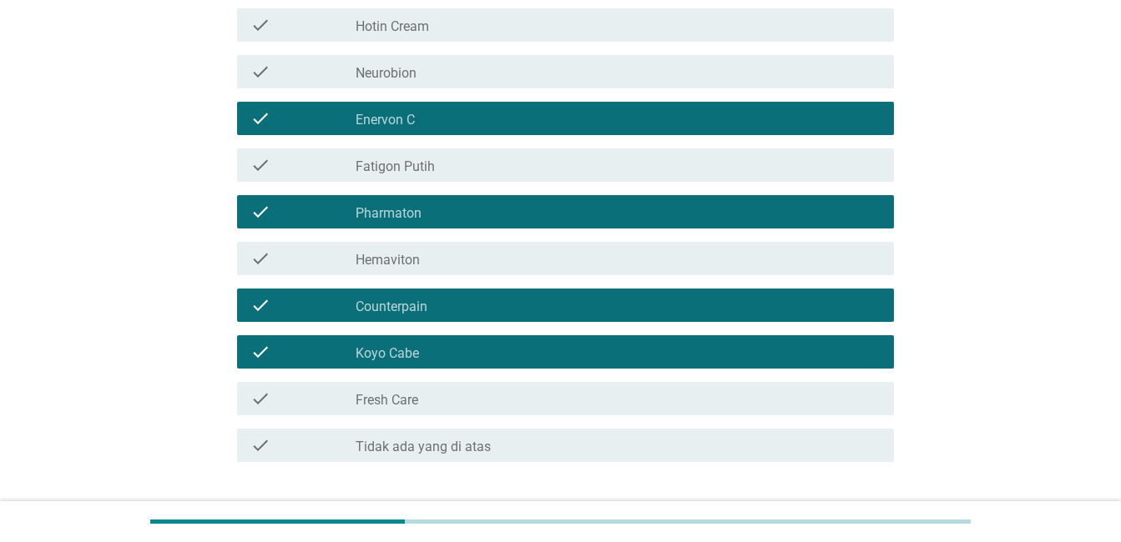
click at [309, 386] on div "check check_box_outline_blank Fresh Care" at bounding box center [565, 398] width 657 height 33
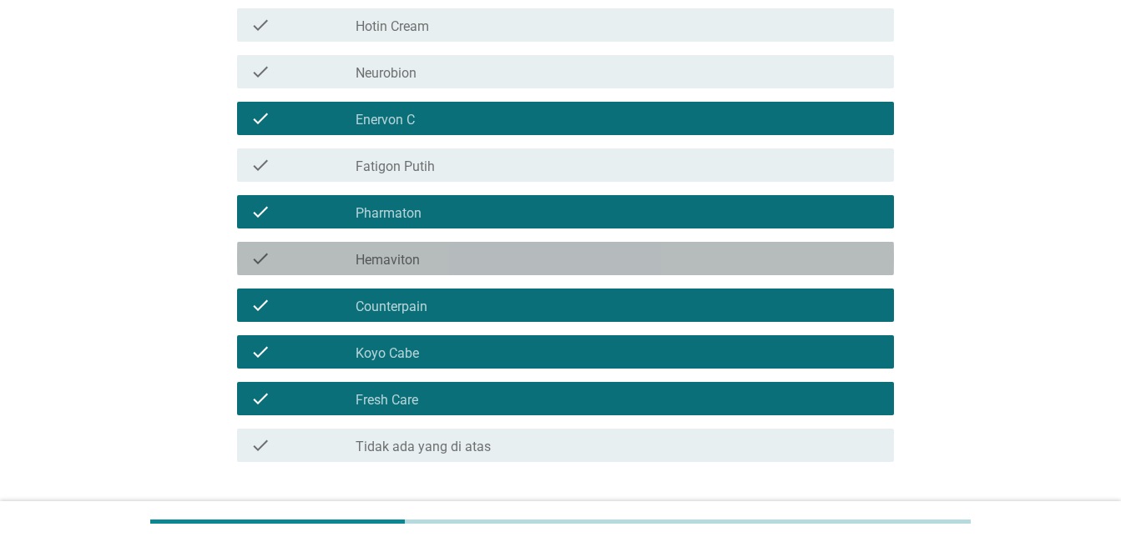
click at [330, 260] on div "check" at bounding box center [302, 259] width 105 height 20
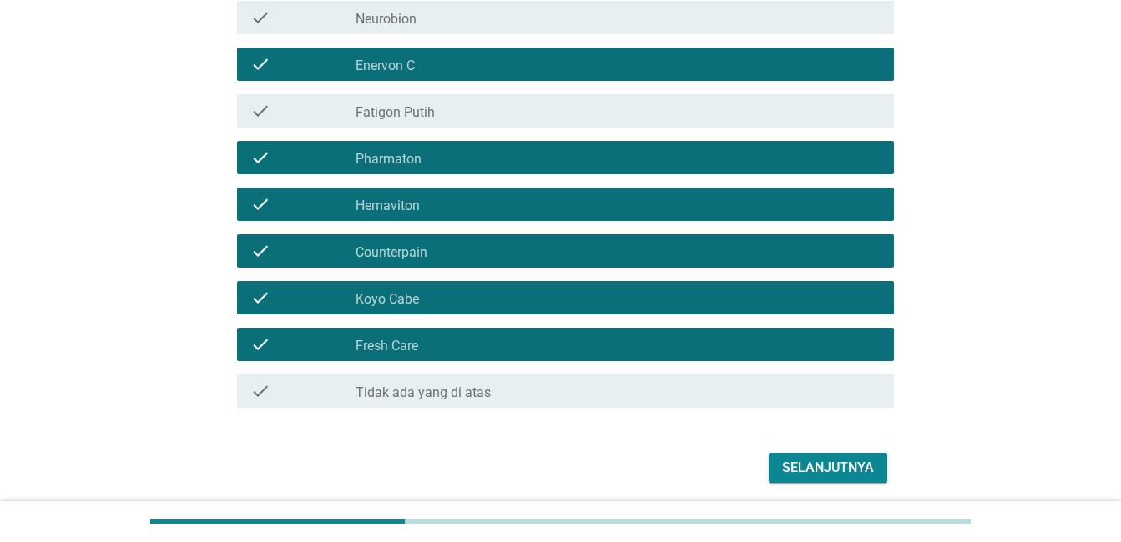
scroll to position [417, 0]
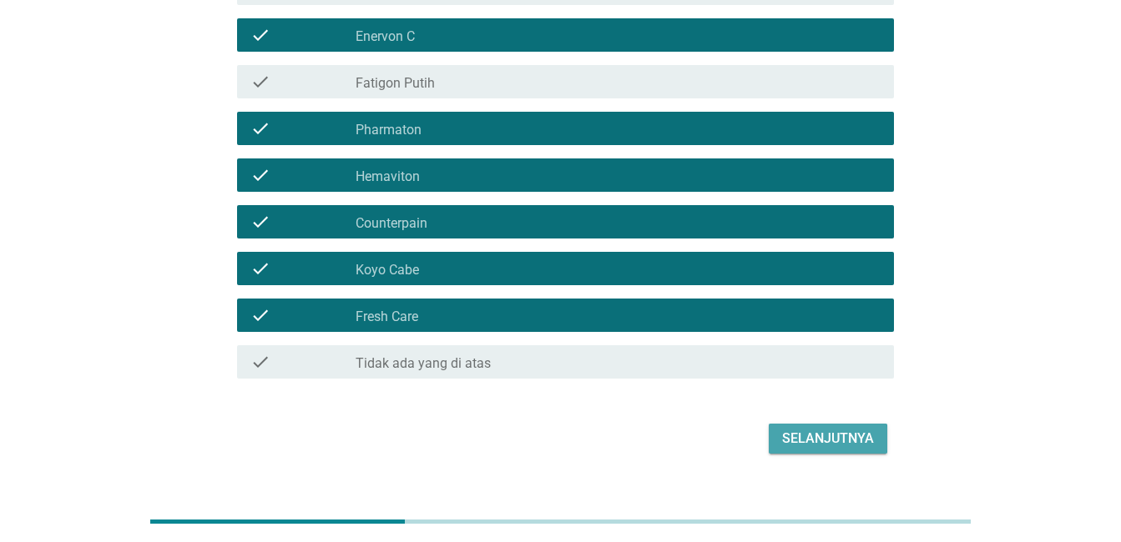
click at [801, 436] on div "Selanjutnya" at bounding box center [828, 439] width 92 height 20
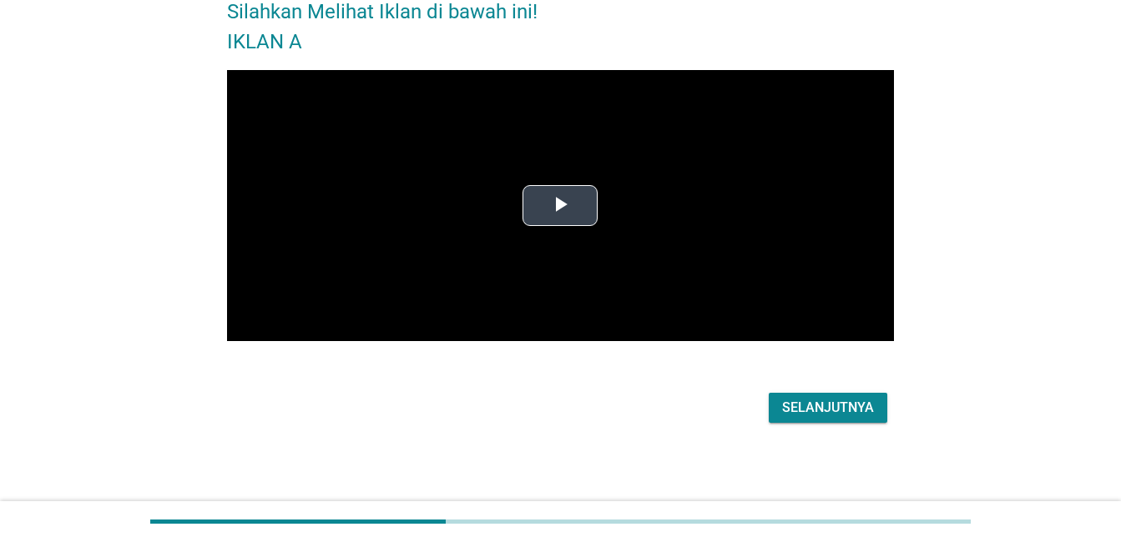
scroll to position [0, 0]
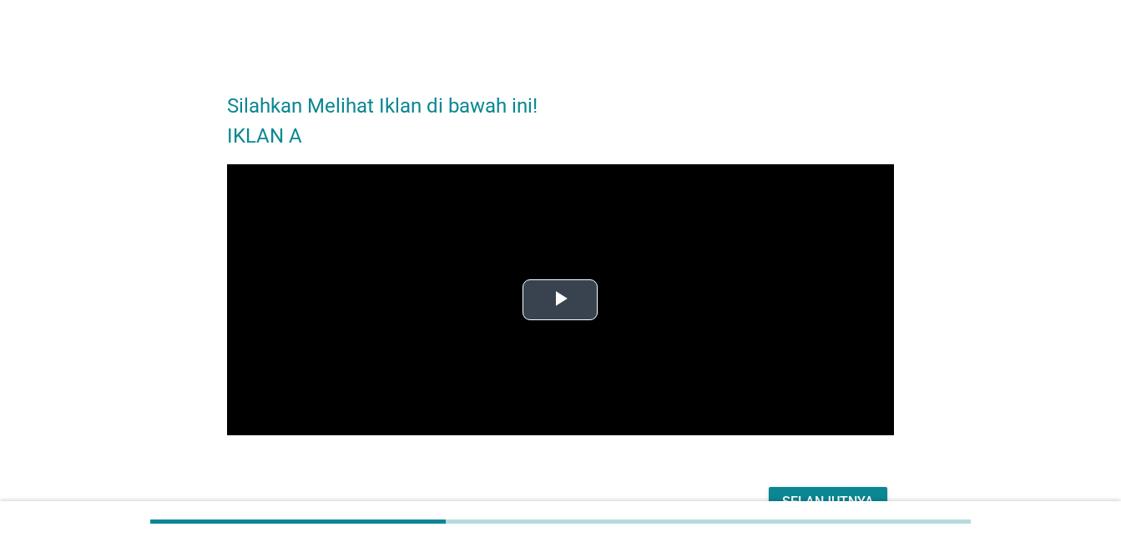
click at [560, 300] on span "Video Player" at bounding box center [560, 300] width 0 height 0
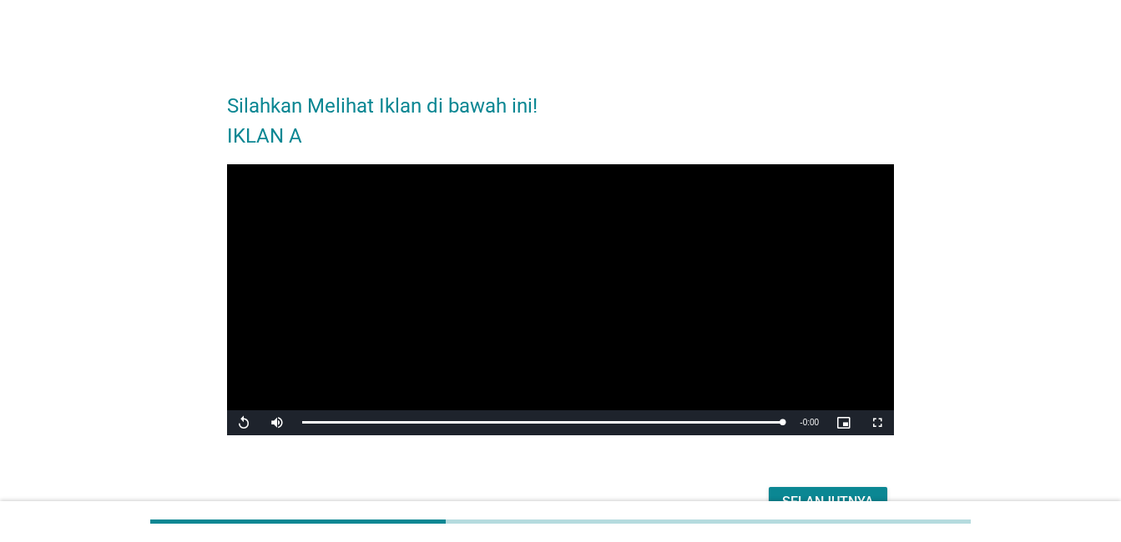
scroll to position [94, 0]
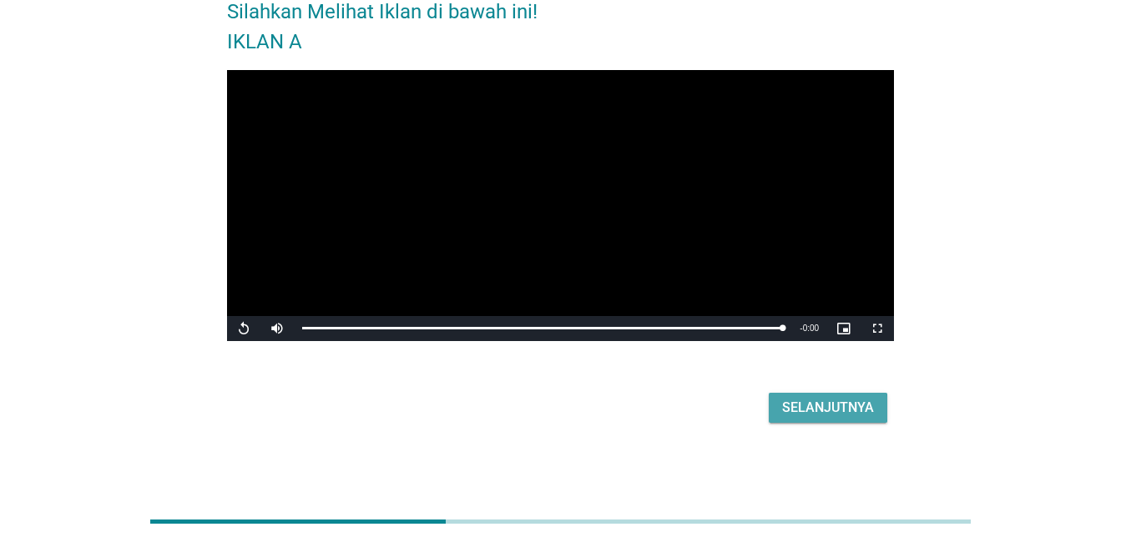
click at [850, 406] on div "Selanjutnya" at bounding box center [828, 408] width 92 height 20
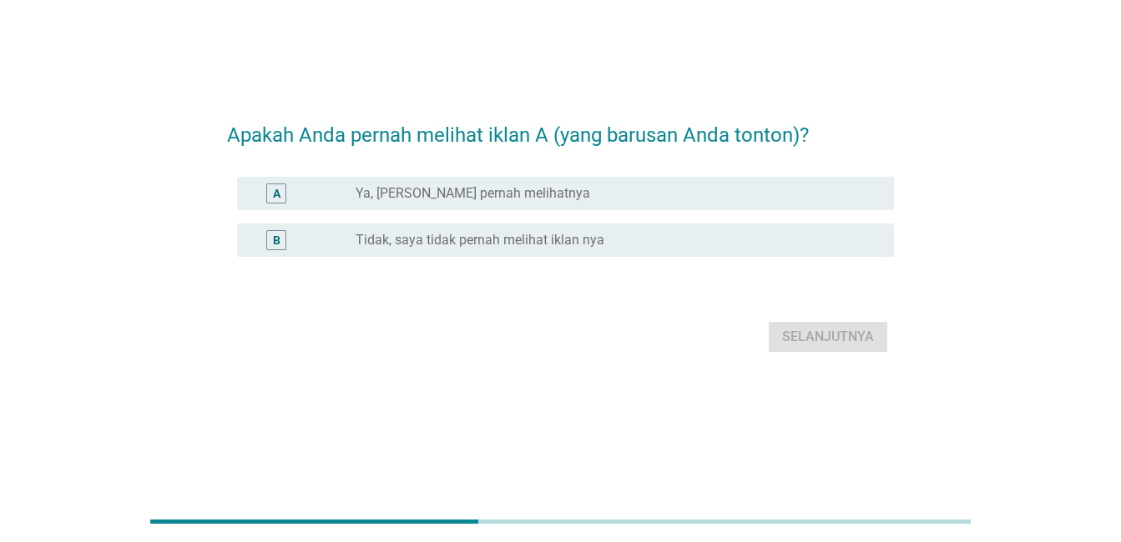
scroll to position [0, 0]
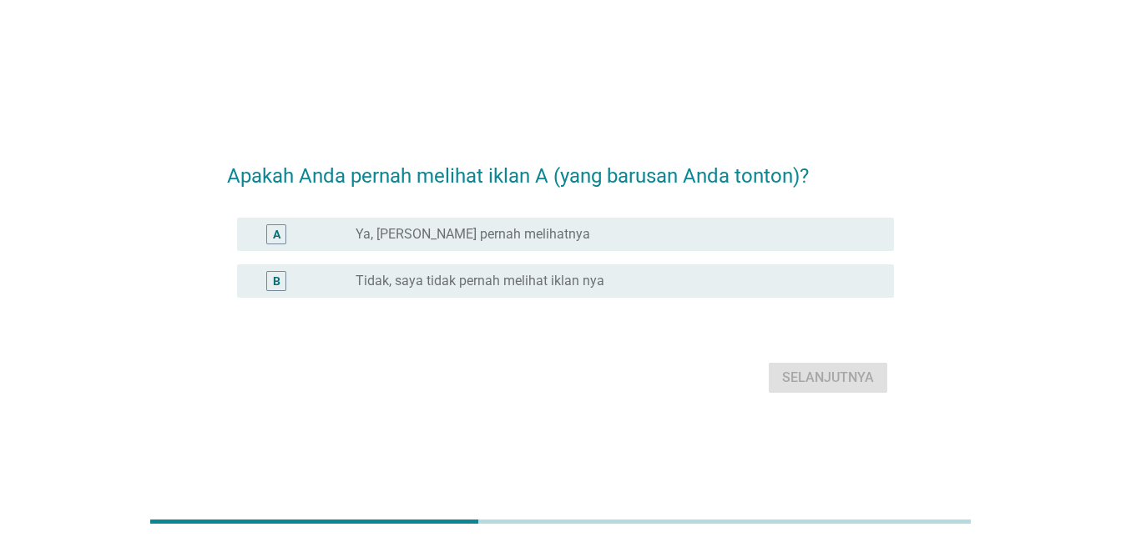
click at [552, 277] on label "Tidak, saya tidak pernah melihat iklan nya" at bounding box center [479, 281] width 249 height 17
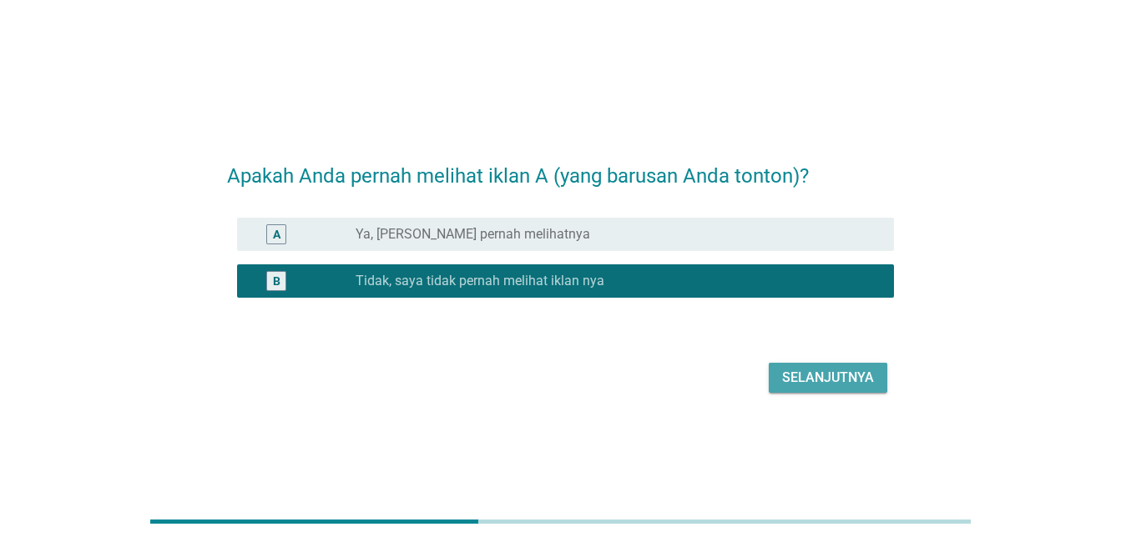
click at [817, 376] on div "Selanjutnya" at bounding box center [828, 378] width 92 height 20
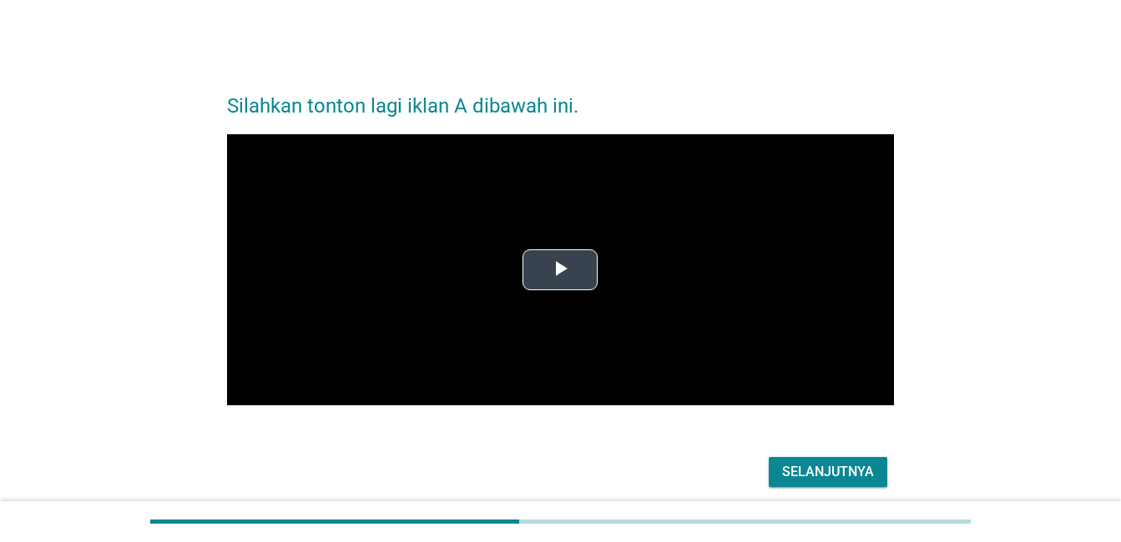
click at [560, 270] on span "Video Player" at bounding box center [560, 270] width 0 height 0
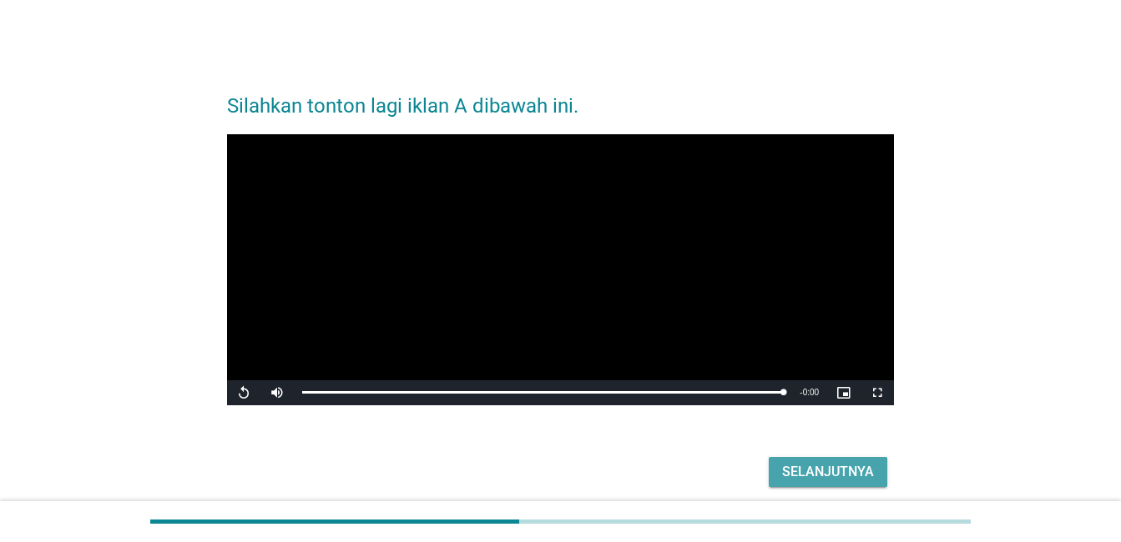
click at [851, 466] on div "Selanjutnya" at bounding box center [828, 472] width 92 height 20
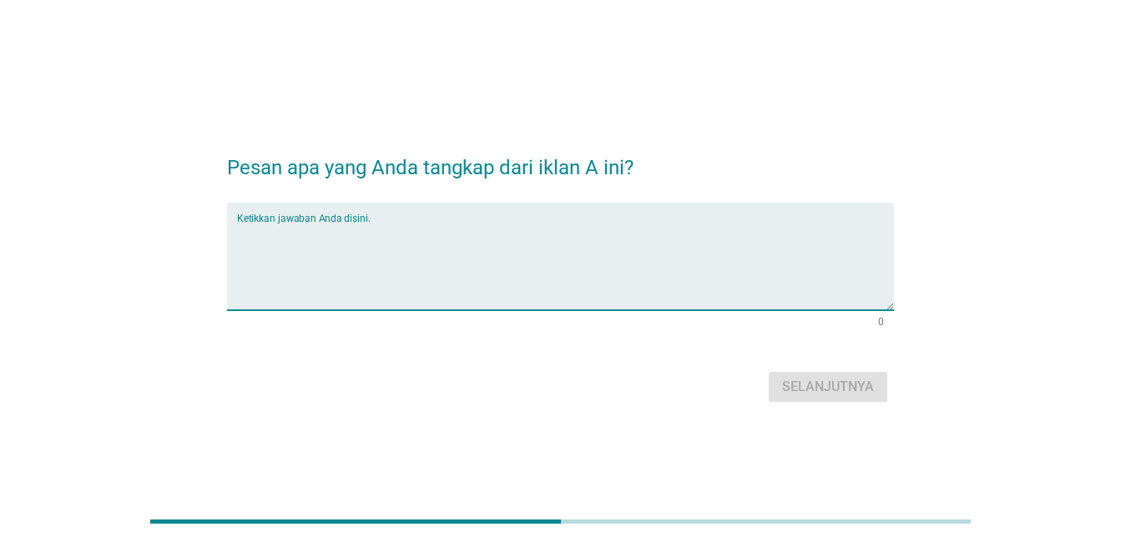
click at [542, 250] on textarea "Ketikkan jawaban Anda disini." at bounding box center [565, 267] width 657 height 88
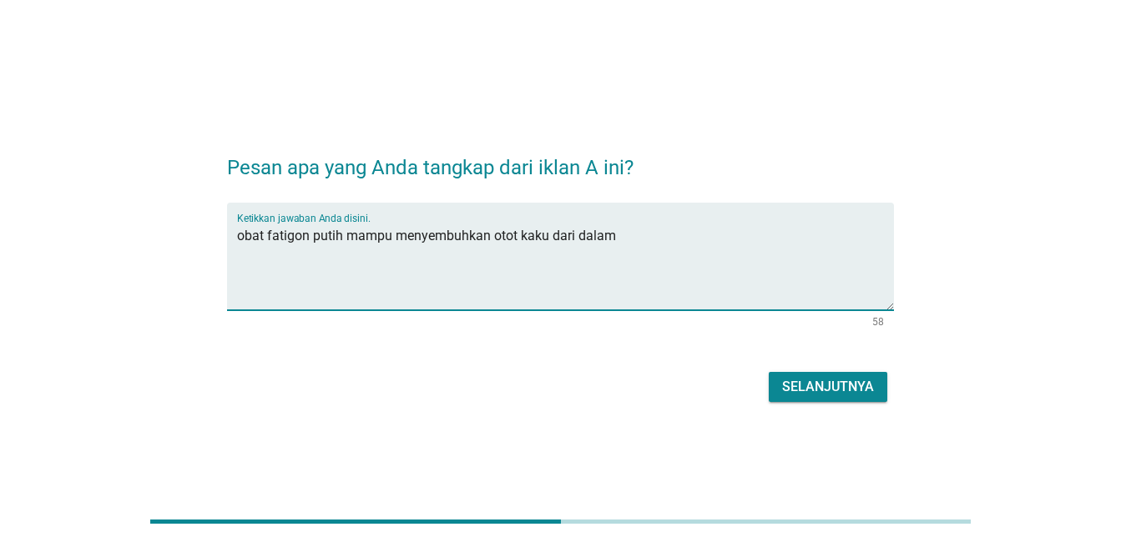
type textarea "obat fatigon putih mampu menyembuhkan otot kaku dari dalam"
click at [819, 389] on div "Selanjutnya" at bounding box center [828, 387] width 92 height 20
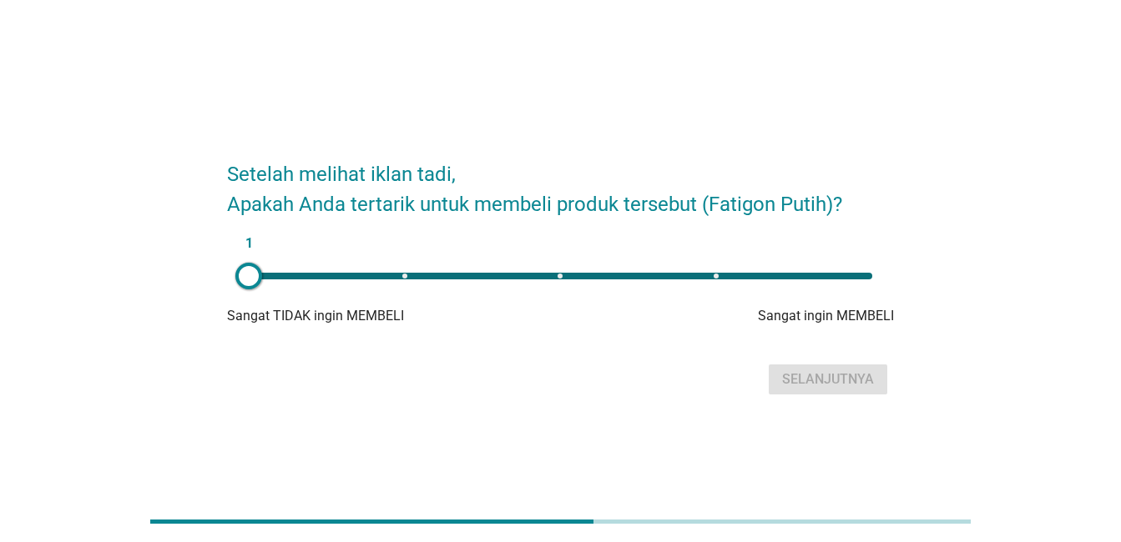
click at [653, 275] on div "1" at bounding box center [560, 276] width 623 height 7
type input "4"
click at [824, 384] on div "Selanjutnya" at bounding box center [828, 380] width 92 height 20
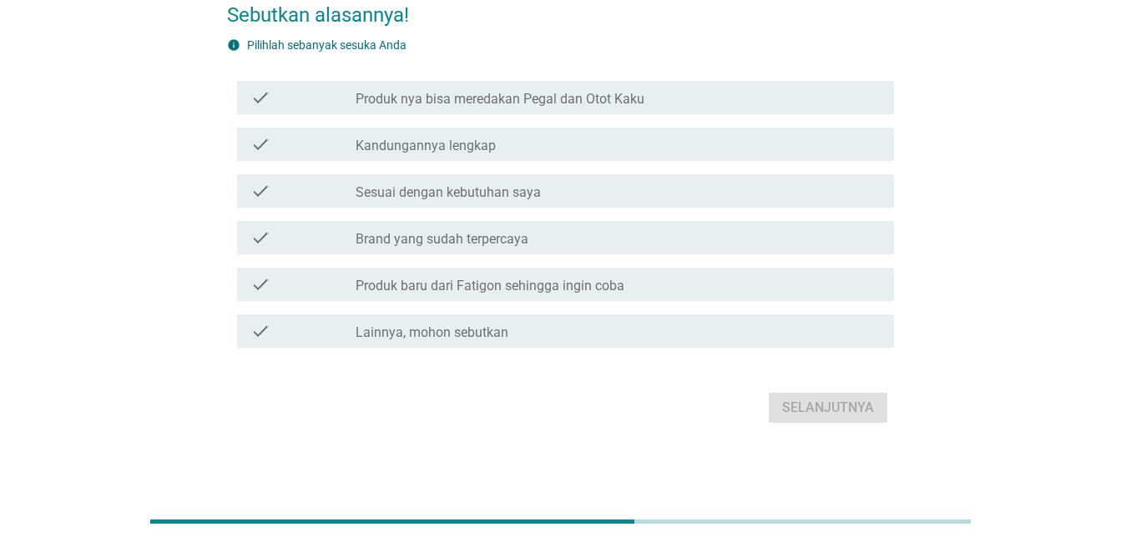
scroll to position [68, 0]
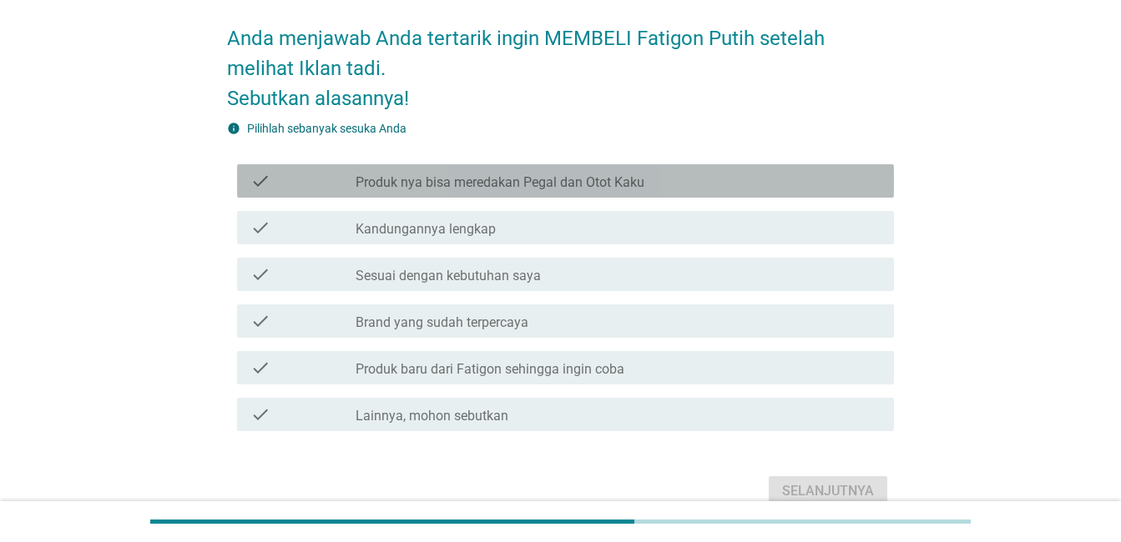
click at [641, 184] on label "Produk nya bisa meredakan Pegal dan Otot Kaku" at bounding box center [499, 182] width 289 height 17
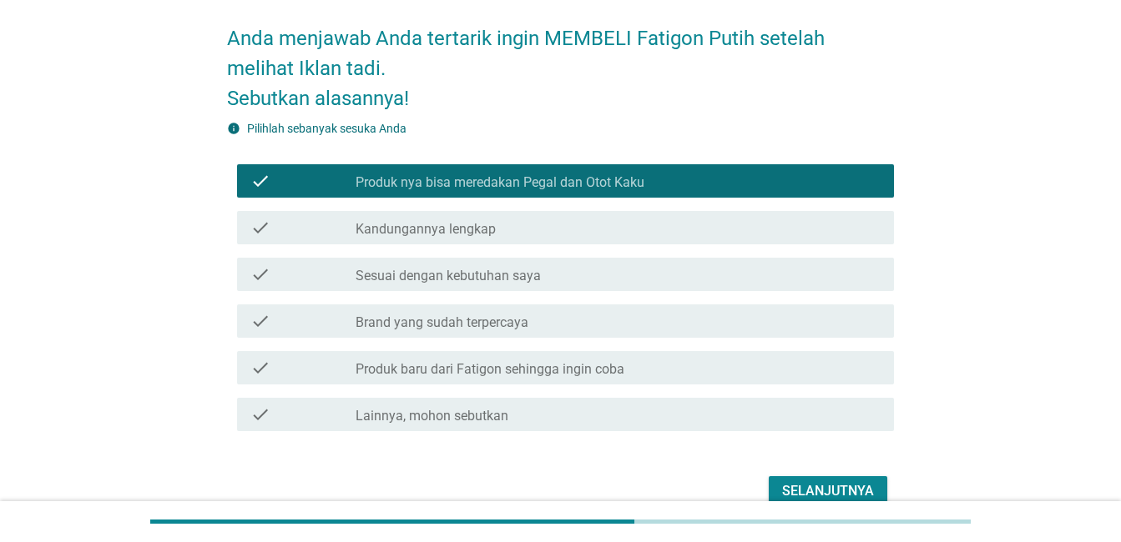
click at [308, 276] on div "check" at bounding box center [302, 275] width 105 height 20
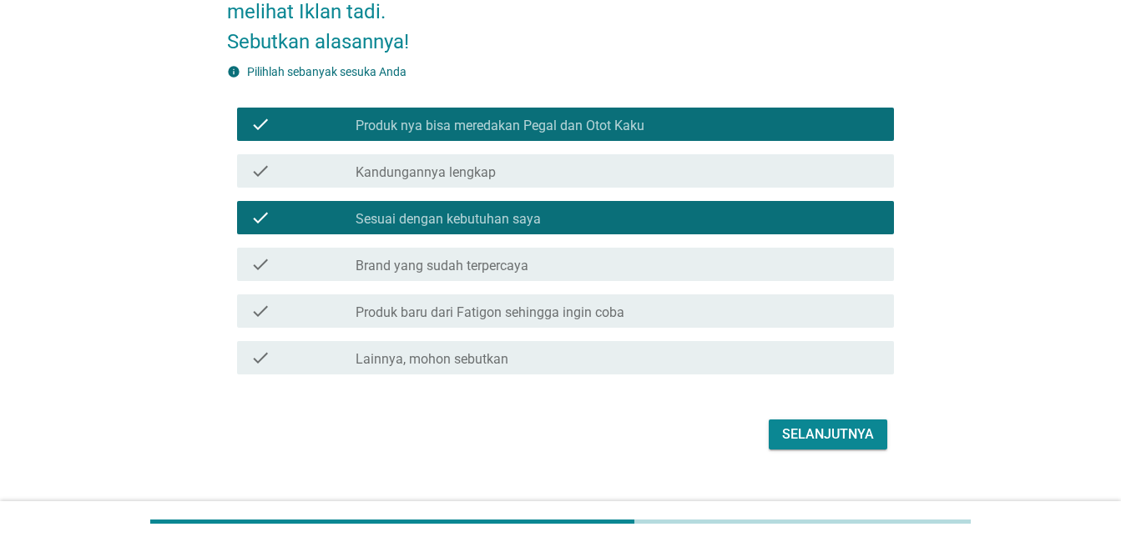
scroll to position [151, 0]
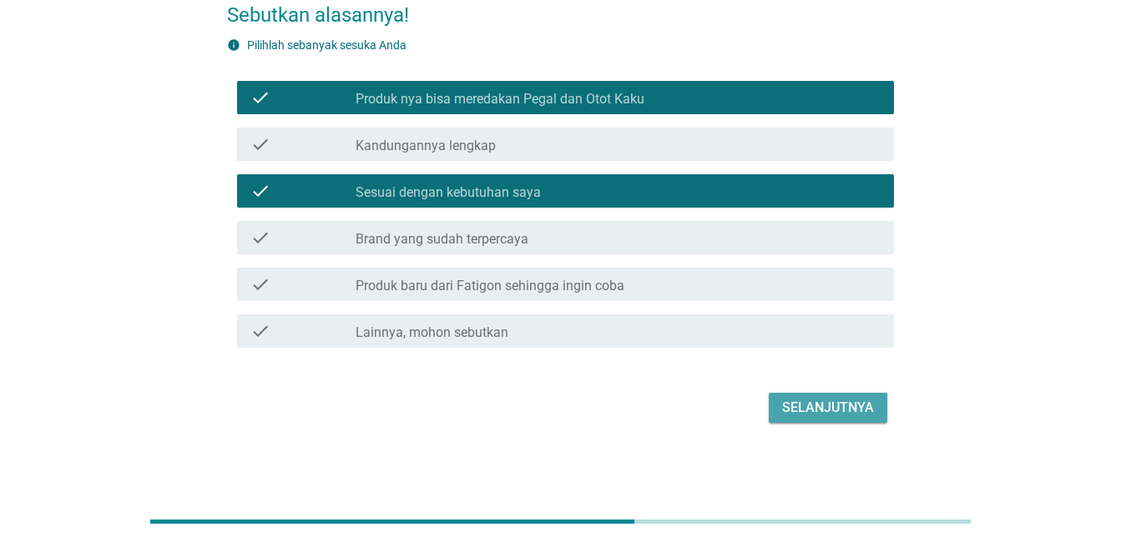
click at [841, 409] on div "Selanjutnya" at bounding box center [828, 408] width 92 height 20
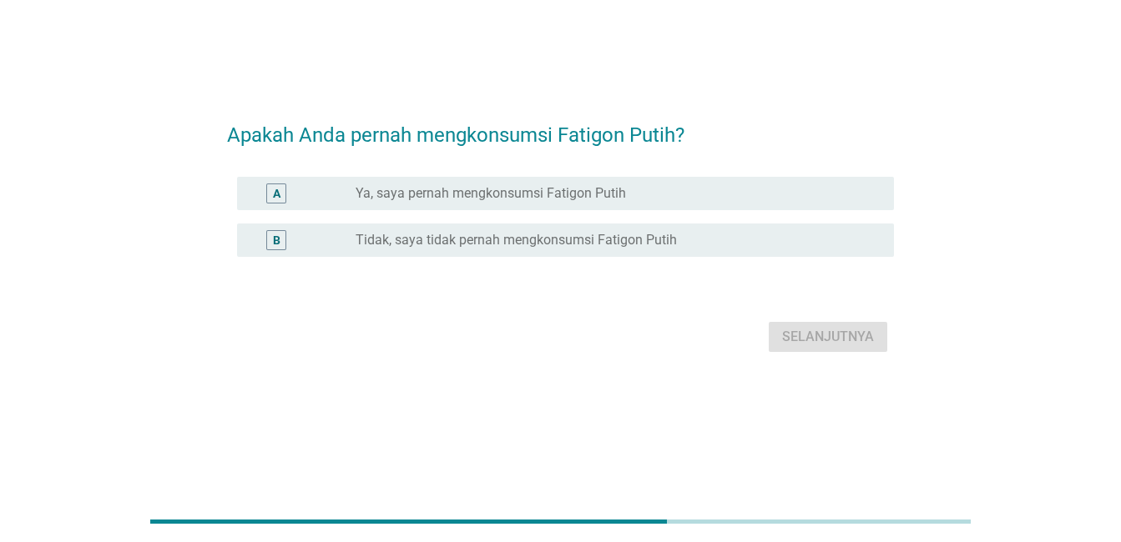
scroll to position [0, 0]
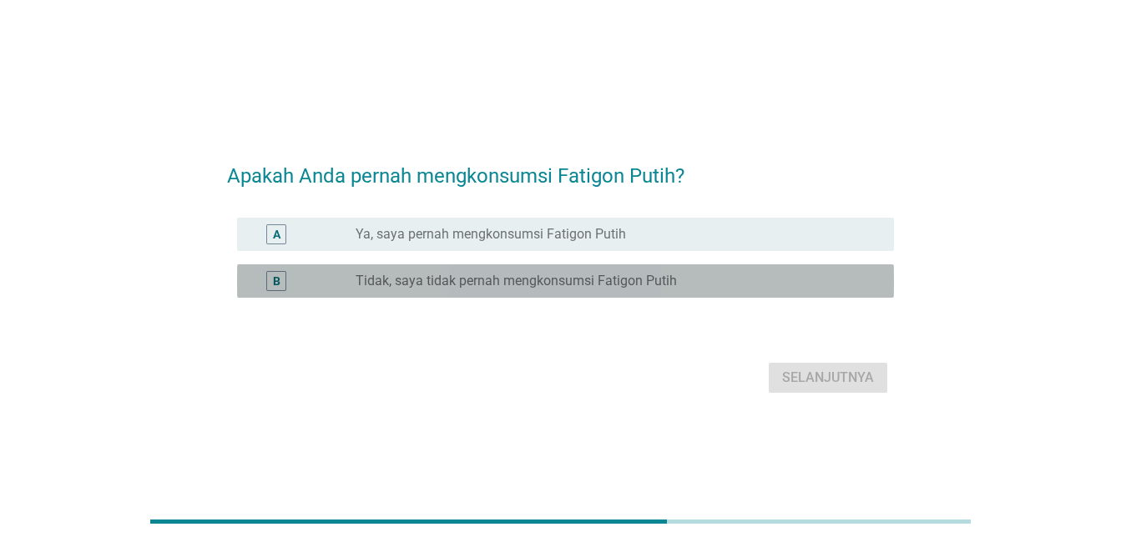
click at [646, 274] on label "Tidak, saya tidak pernah mengkonsumsi Fatigon Putih" at bounding box center [515, 281] width 321 height 17
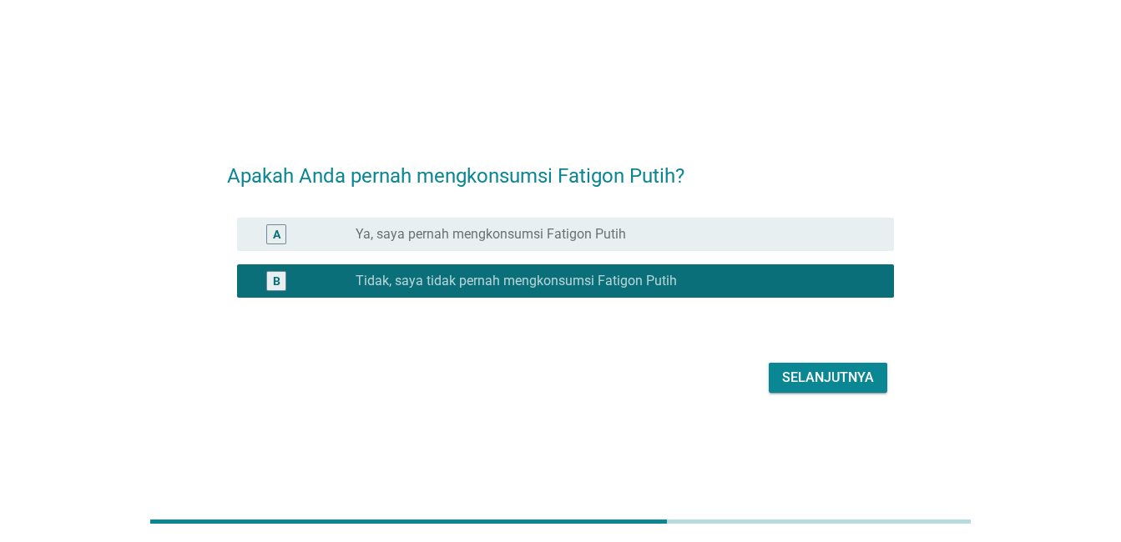
click at [848, 378] on div "Selanjutnya" at bounding box center [828, 378] width 92 height 20
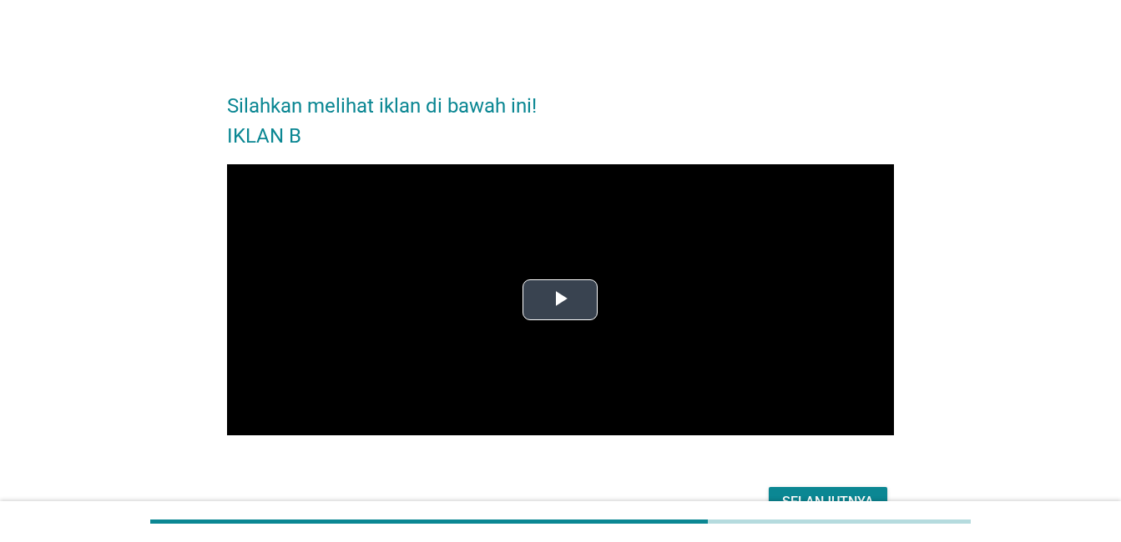
click at [560, 300] on span "Video Player" at bounding box center [560, 300] width 0 height 0
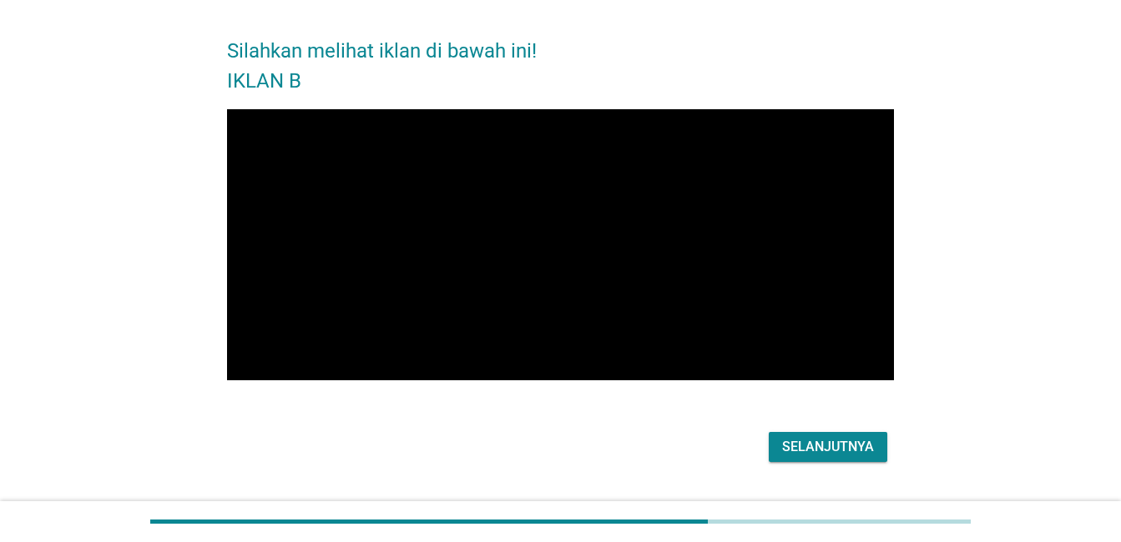
scroll to position [83, 0]
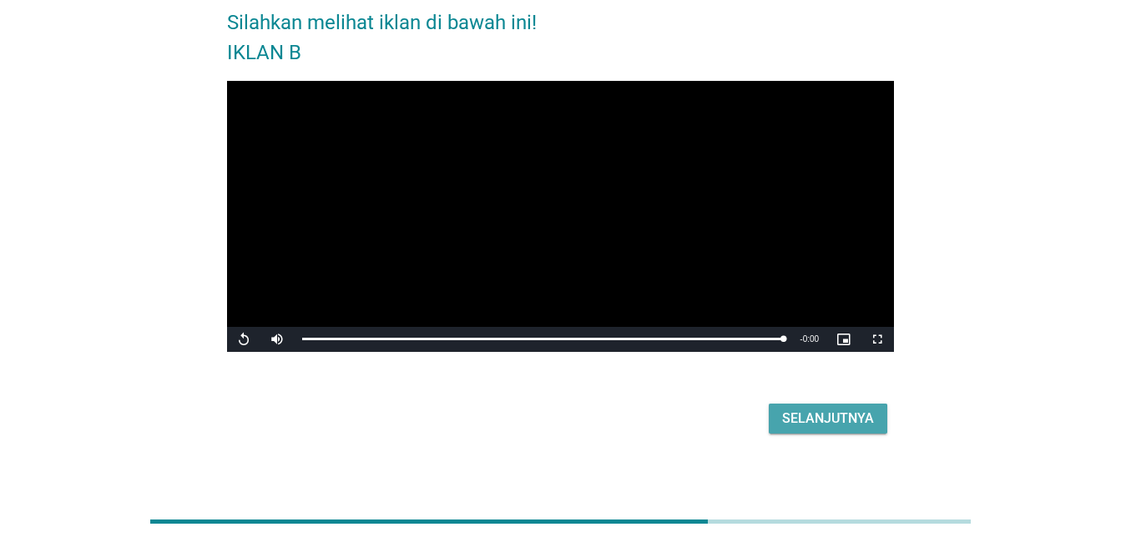
click at [821, 423] on div "Selanjutnya" at bounding box center [828, 419] width 92 height 20
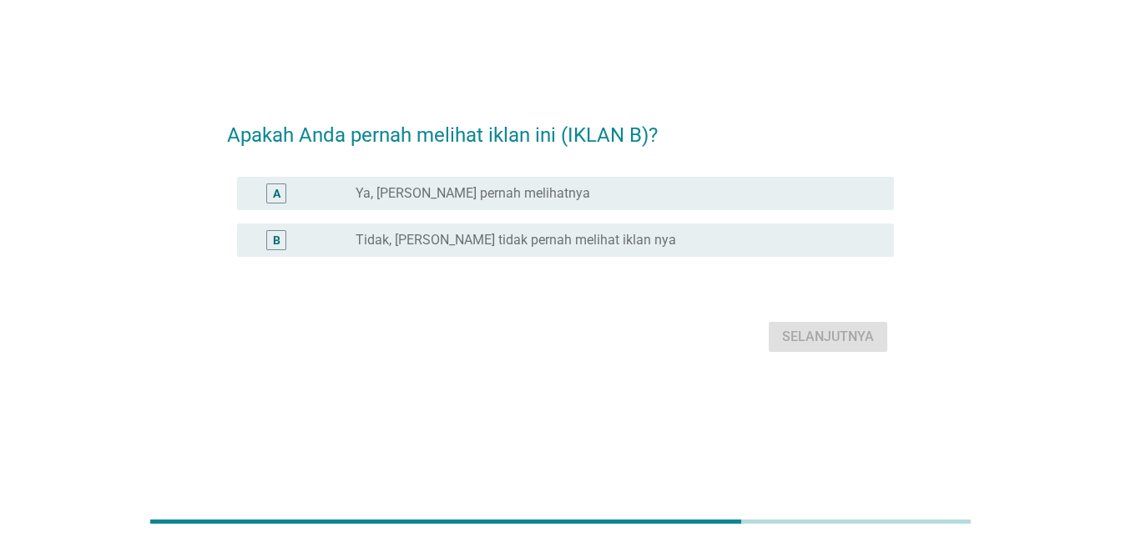
scroll to position [0, 0]
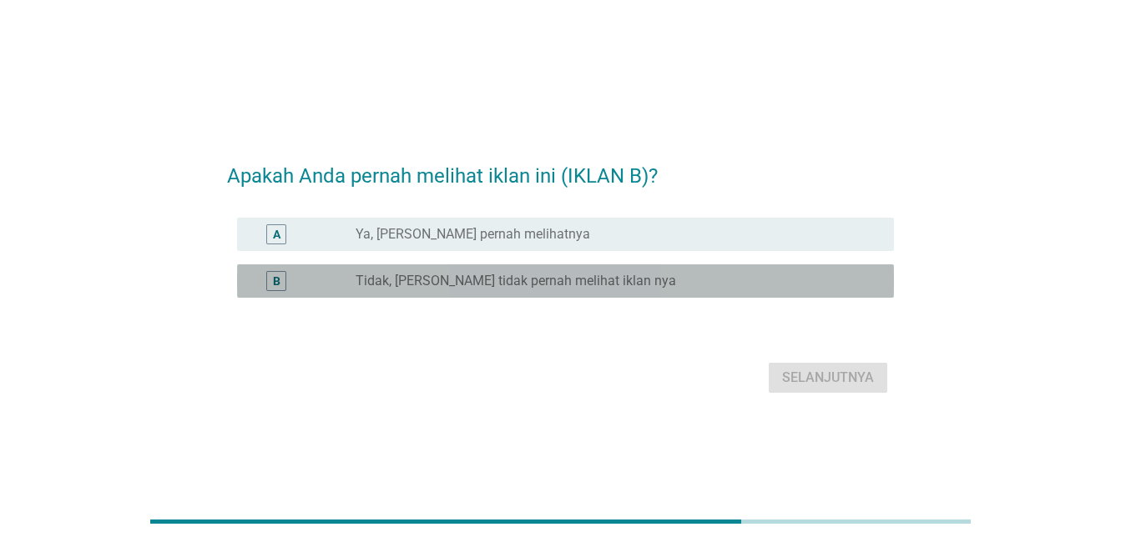
click at [631, 278] on div "radio_button_unchecked Tidak, [PERSON_NAME] tidak pernah melihat iklan nya" at bounding box center [611, 281] width 512 height 17
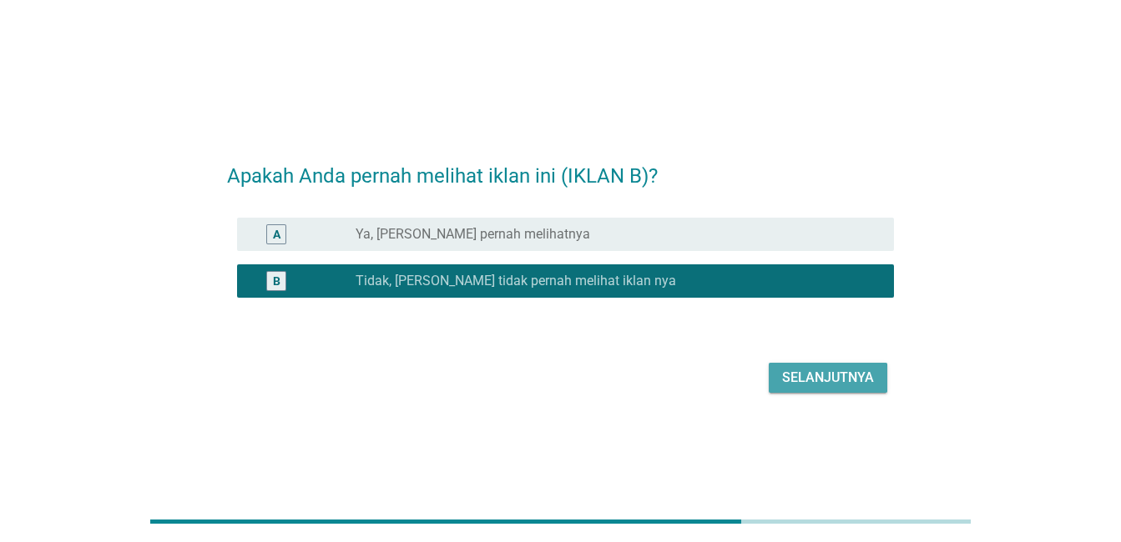
click at [790, 378] on div "Selanjutnya" at bounding box center [828, 378] width 92 height 20
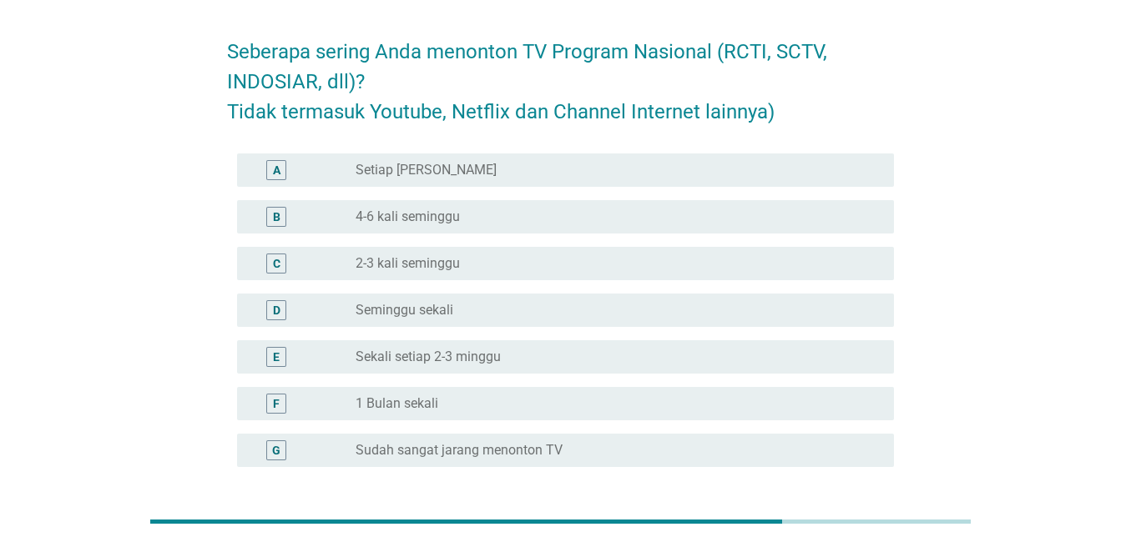
scroll to position [83, 0]
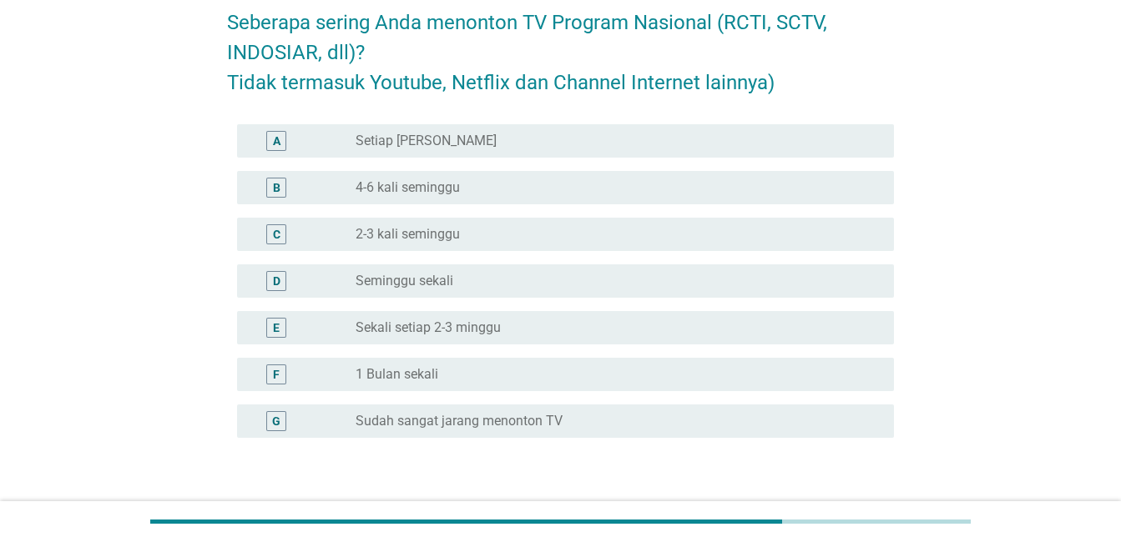
click at [502, 239] on div "radio_button_unchecked 2-3 kali seminggu" at bounding box center [611, 234] width 512 height 17
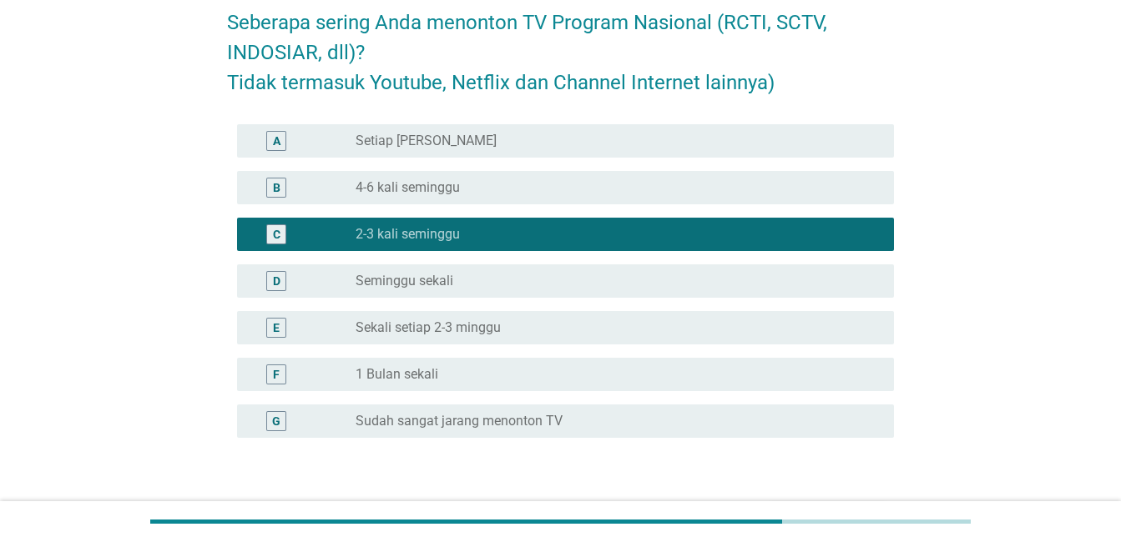
scroll to position [167, 0]
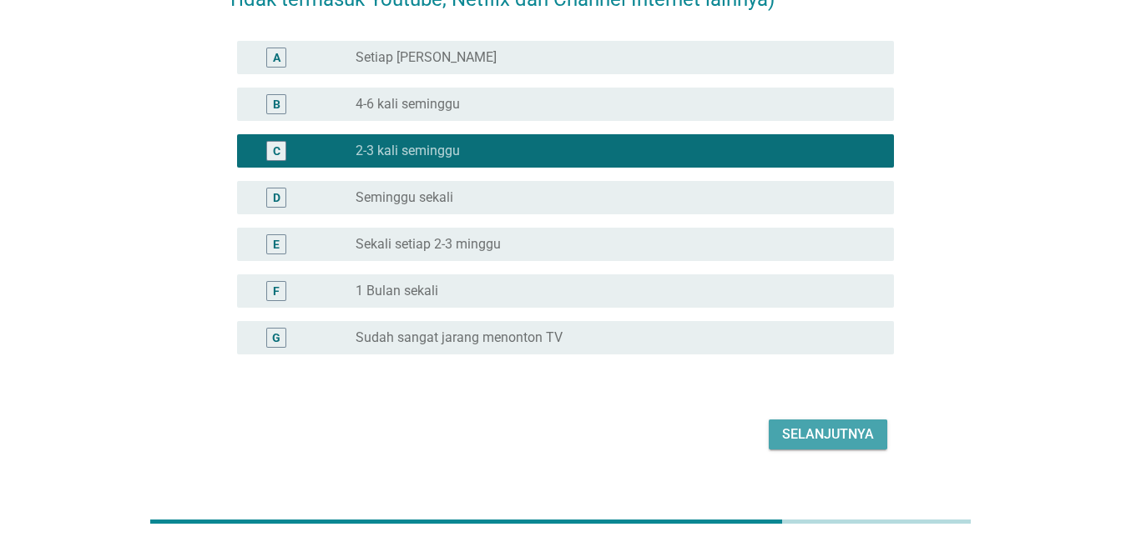
click at [849, 436] on div "Selanjutnya" at bounding box center [828, 435] width 92 height 20
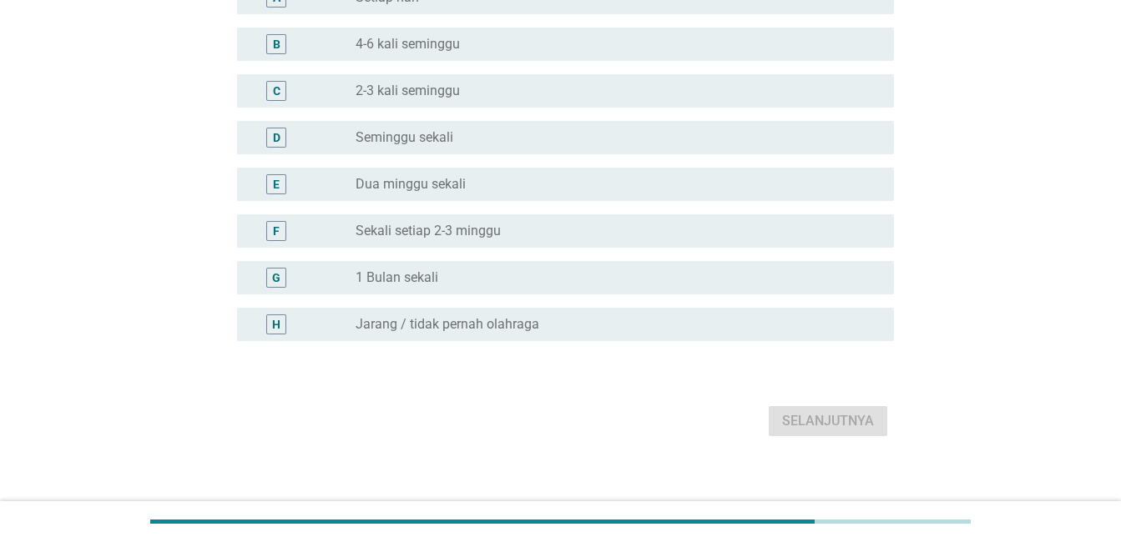
scroll to position [0, 0]
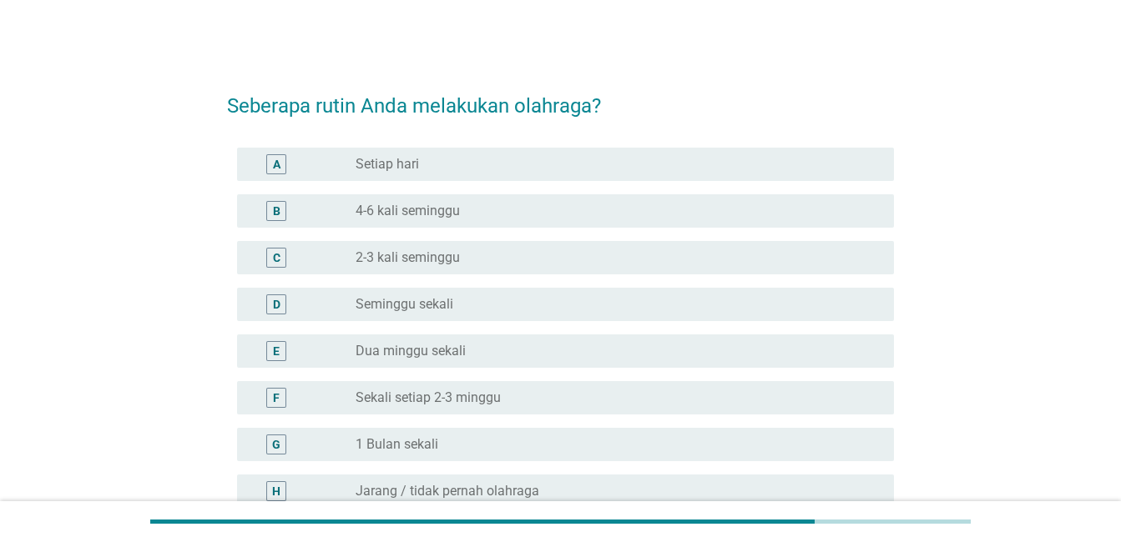
click at [556, 263] on div "radio_button_unchecked 2-3 kali seminggu" at bounding box center [611, 257] width 512 height 17
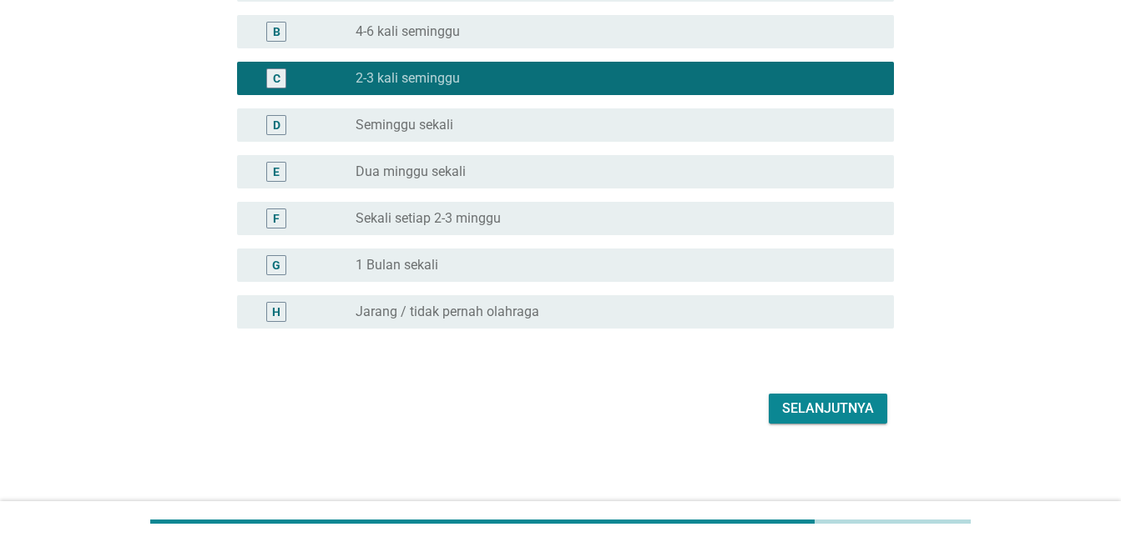
scroll to position [180, 0]
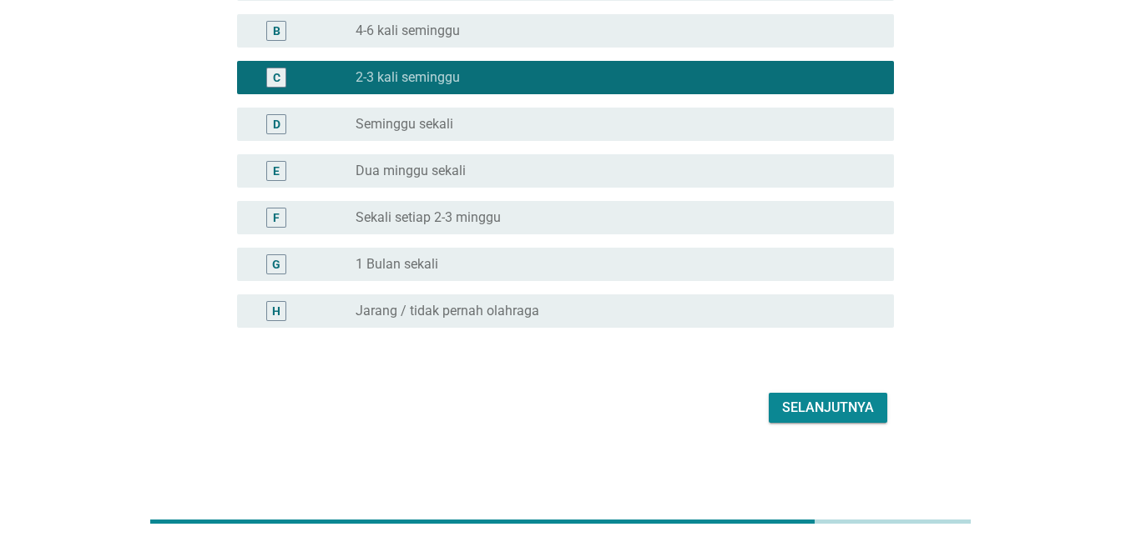
click at [831, 411] on div "Selanjutnya" at bounding box center [828, 408] width 92 height 20
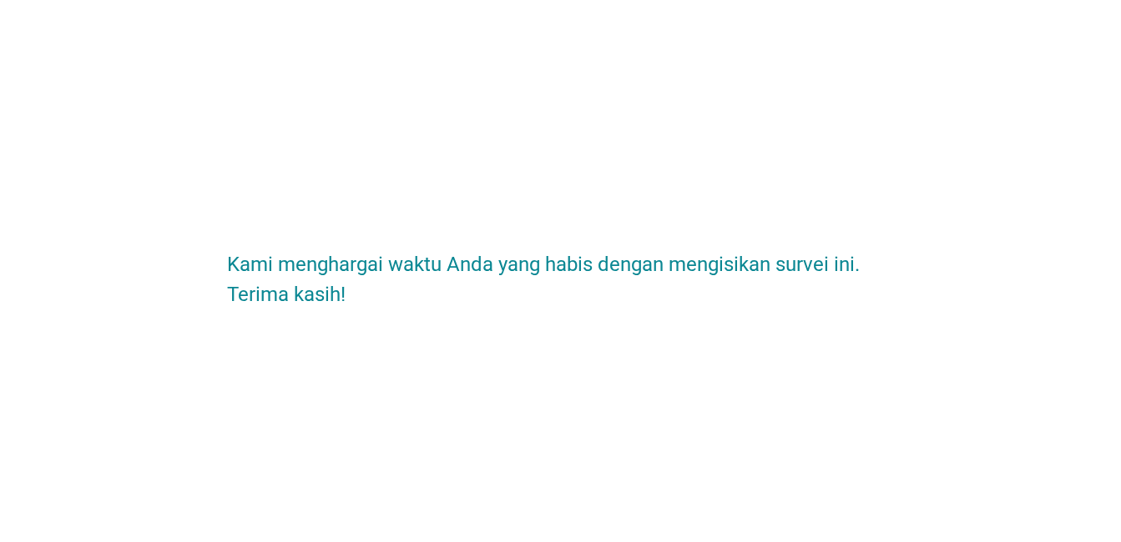
scroll to position [0, 0]
